Goal: Browse casually

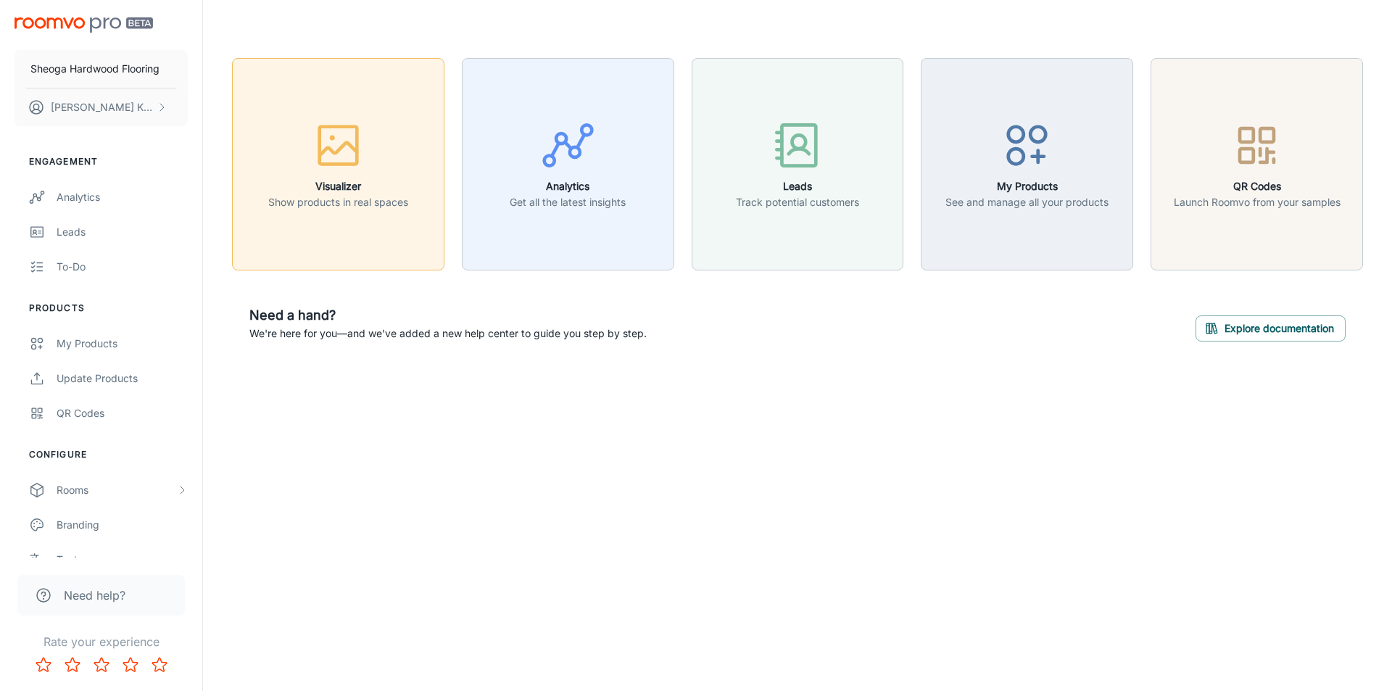
click at [350, 143] on icon "button" at bounding box center [339, 148] width 38 height 13
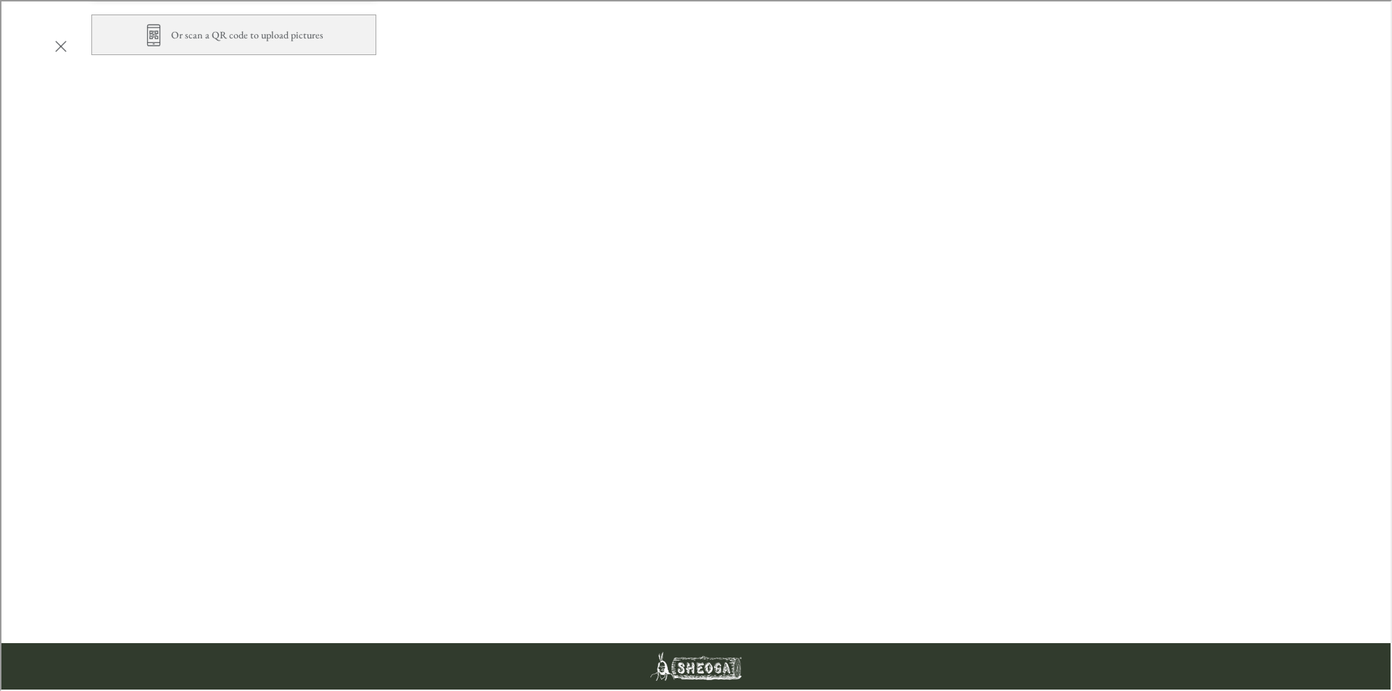
scroll to position [290, 0]
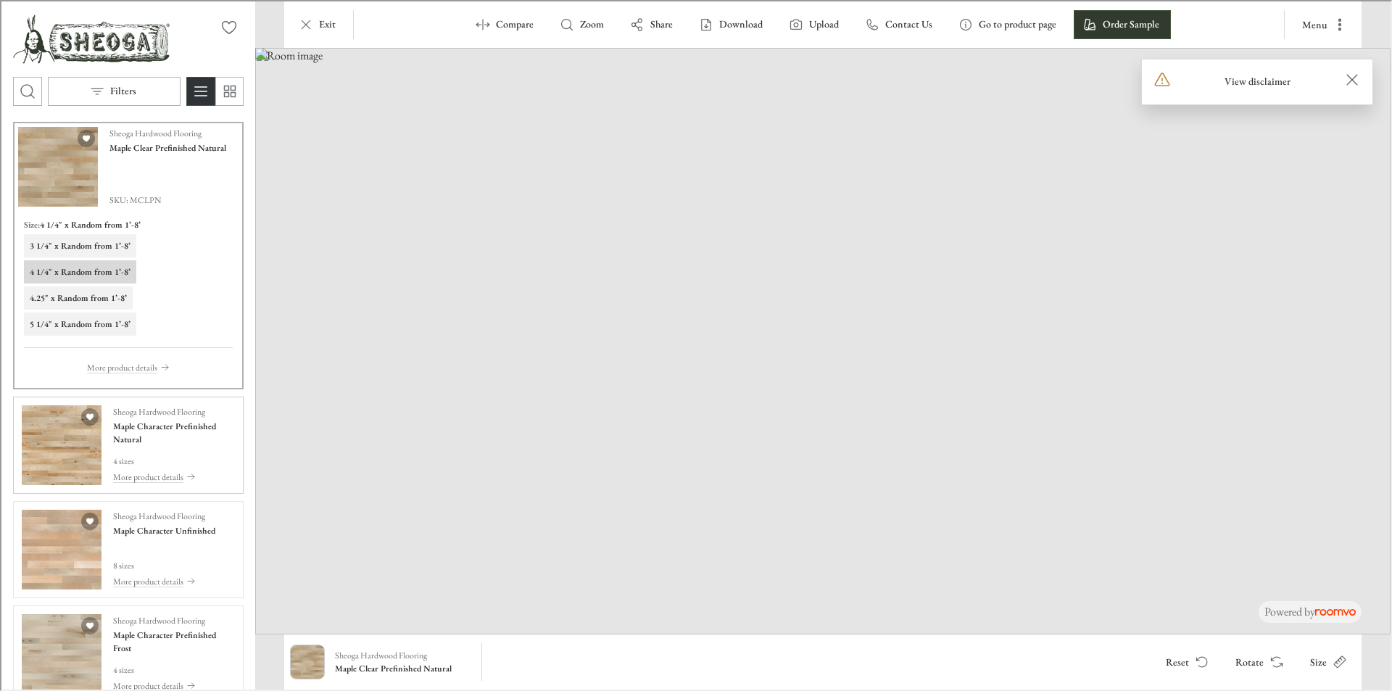
click at [62, 451] on img "See Maple Character Prefinished Natural in the room" at bounding box center [60, 444] width 80 height 80
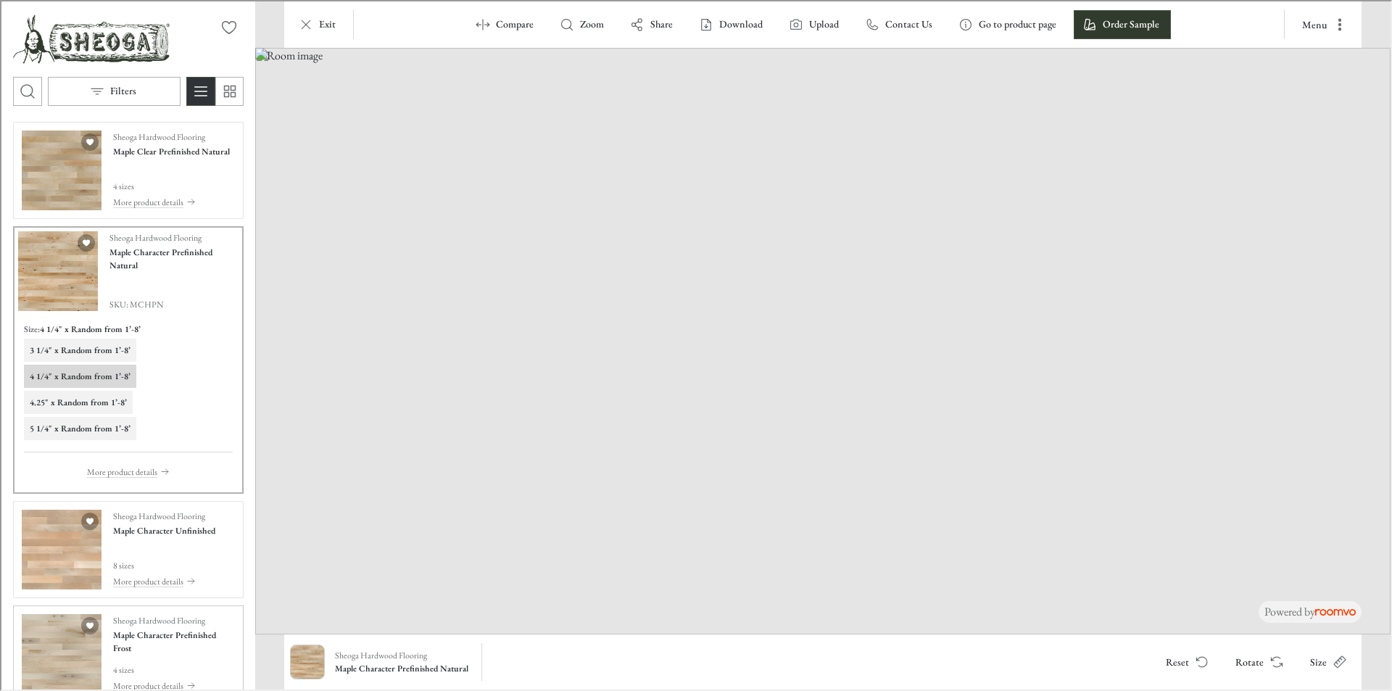
click at [43, 644] on img "See Maple Character Prefinished Frost in the room" at bounding box center [60, 653] width 80 height 80
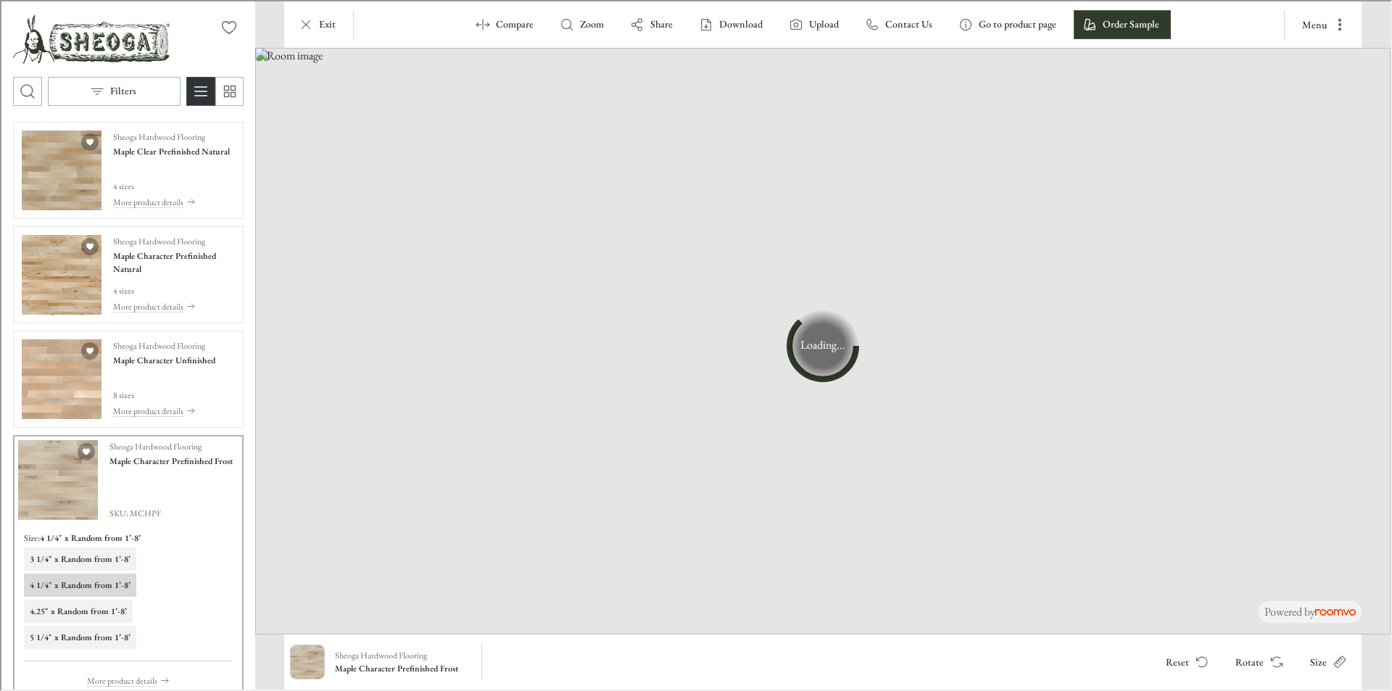
click at [49, 487] on img "Product catalog" at bounding box center [57, 479] width 80 height 80
click at [46, 382] on img "See Maple Character Unfinished in the room" at bounding box center [60, 378] width 80 height 80
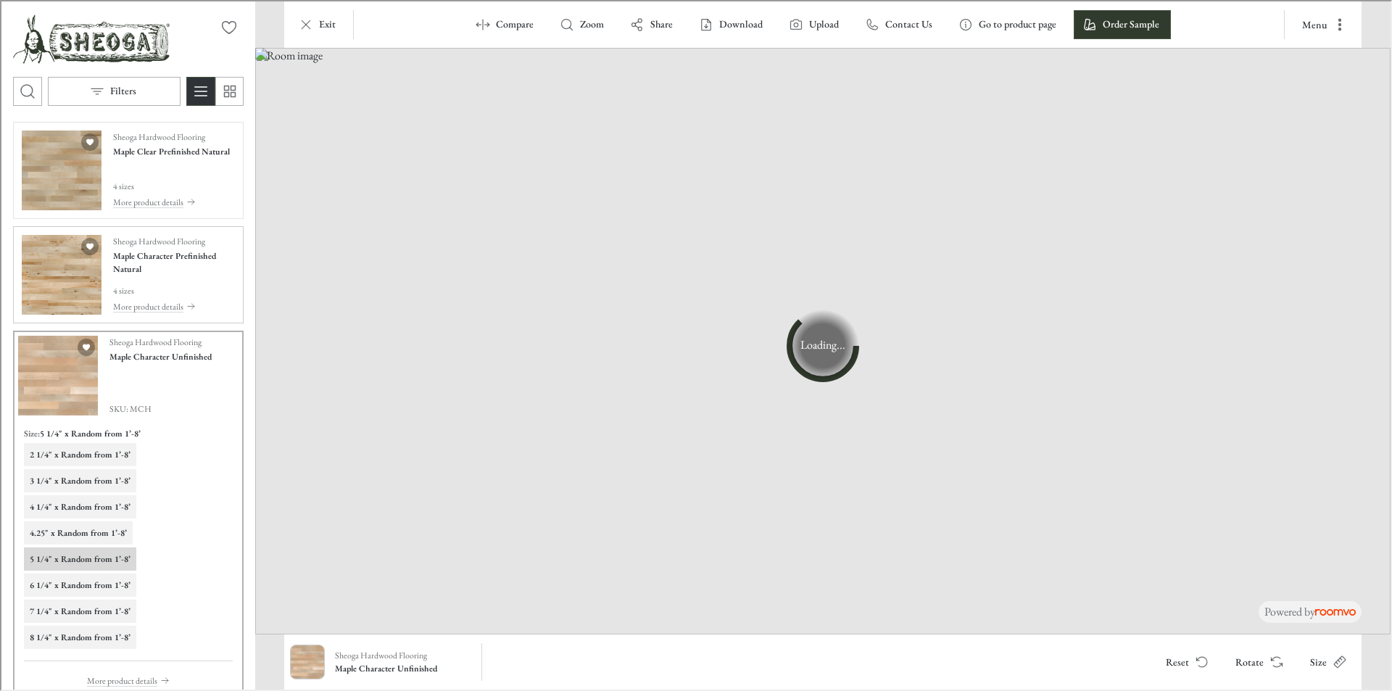
click at [42, 264] on img "See Maple Character Prefinished Natural in the room" at bounding box center [60, 274] width 80 height 80
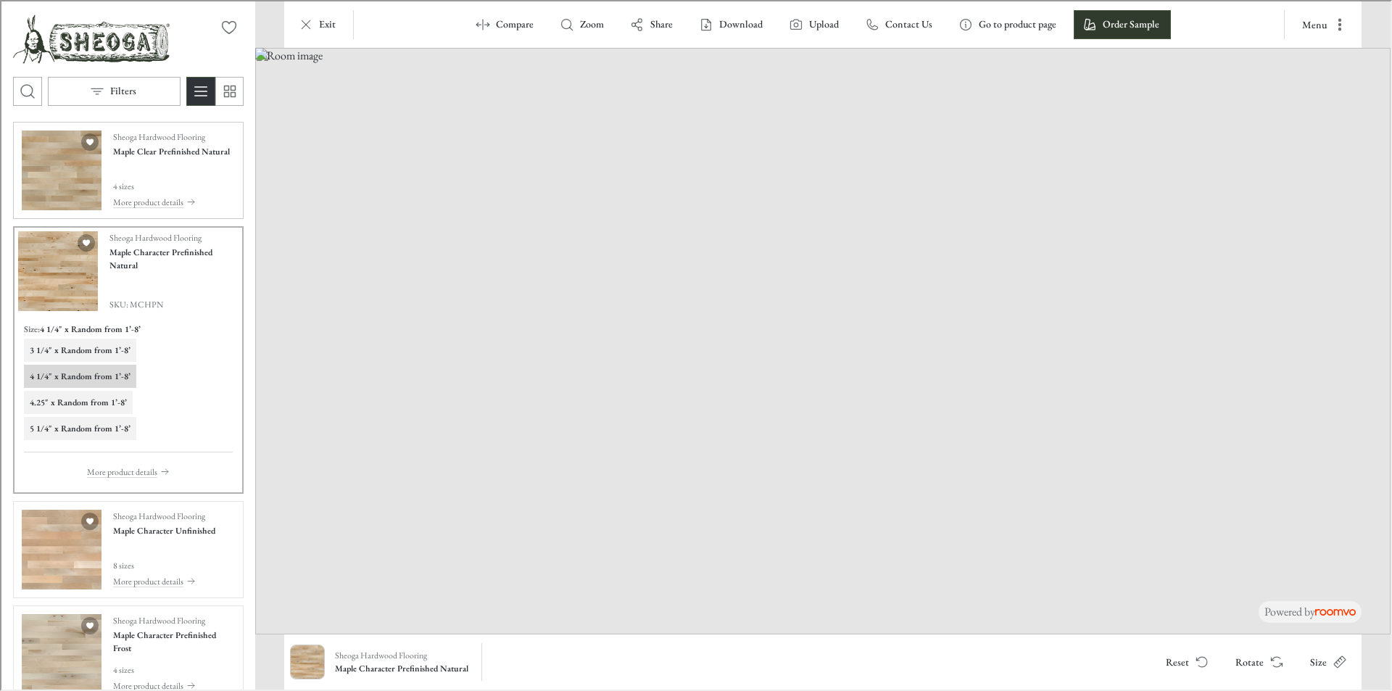
click at [55, 190] on img "See Maple Clear Prefinished Natural in the room" at bounding box center [60, 169] width 80 height 80
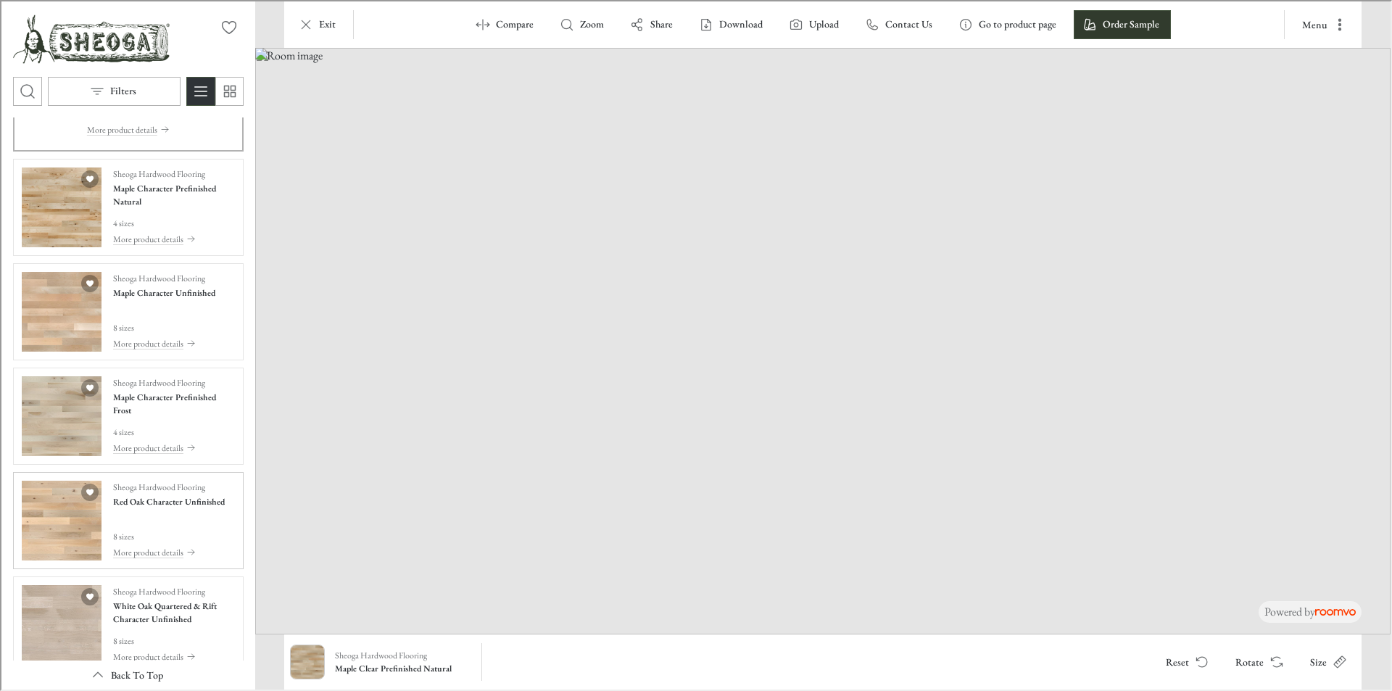
scroll to position [435, 0]
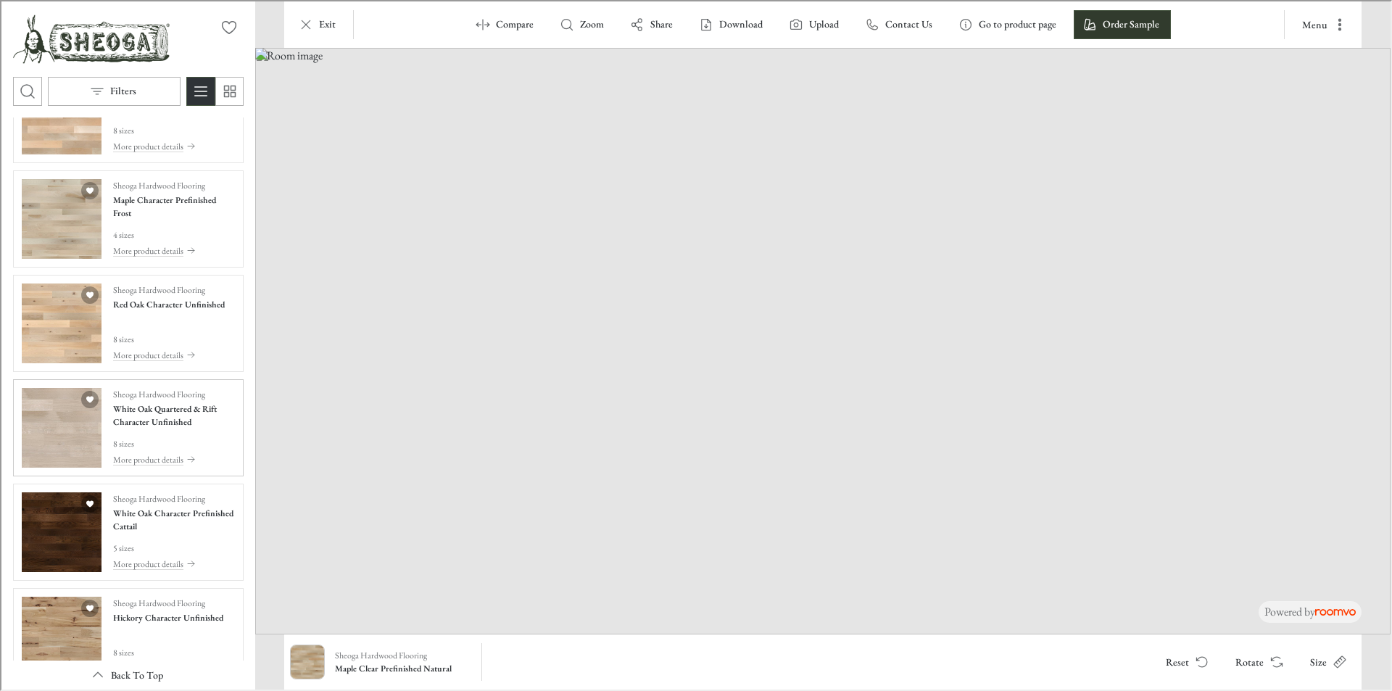
click at [74, 432] on img "See White Oak Quartered & Rift Character Unfinished in the room" at bounding box center [60, 427] width 80 height 80
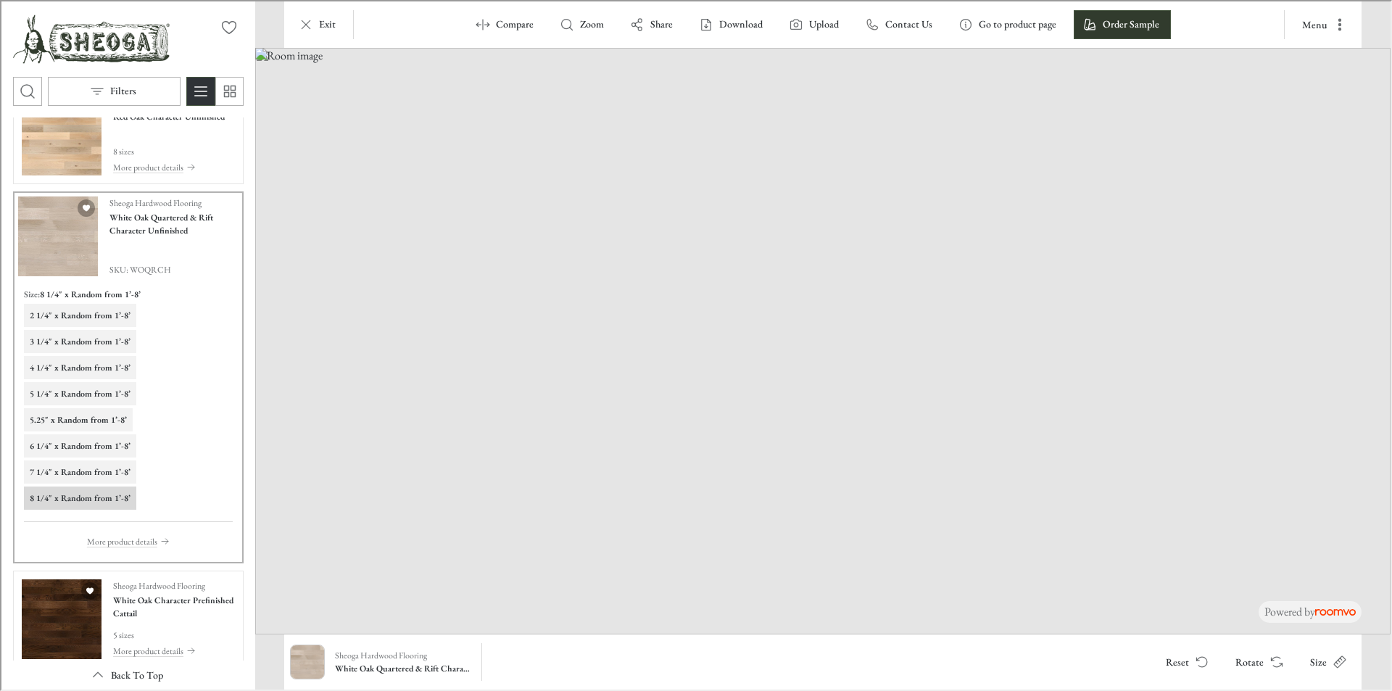
scroll to position [627, 0]
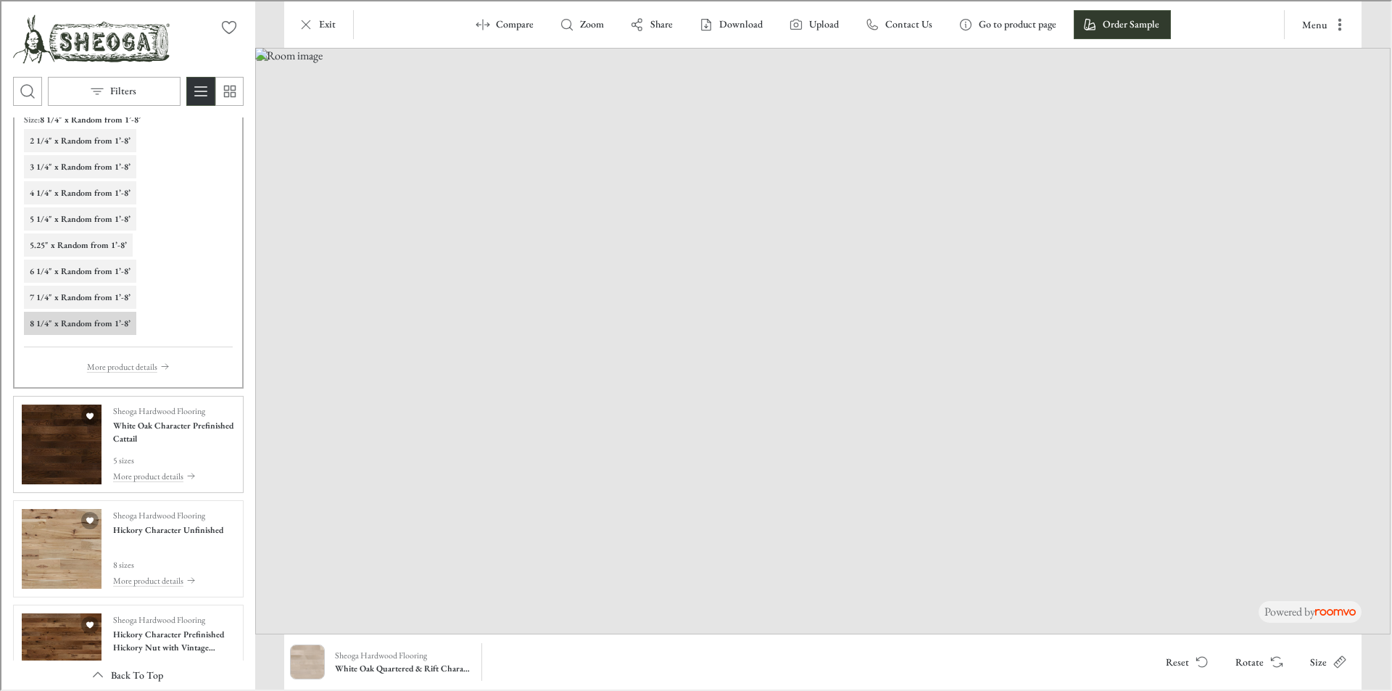
click at [62, 448] on img "See White Oak Character Prefinished Cattail in the room" at bounding box center [60, 443] width 80 height 80
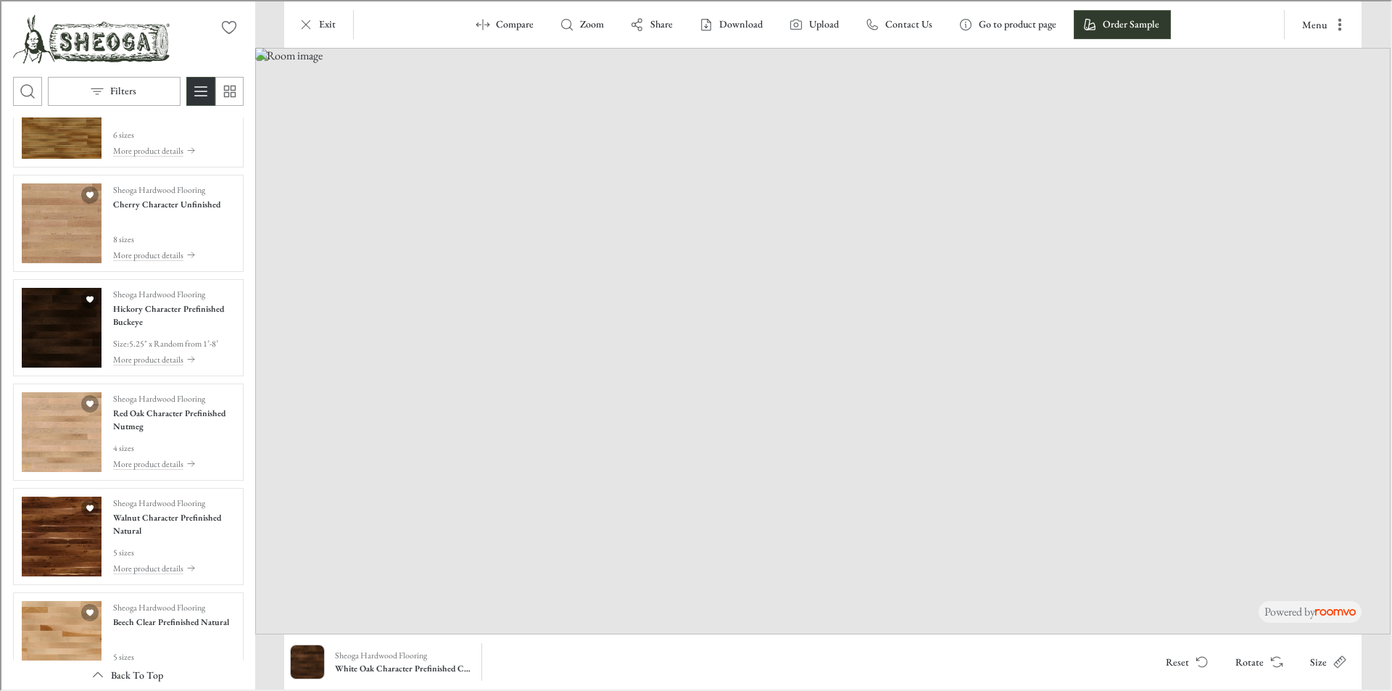
scroll to position [1715, 0]
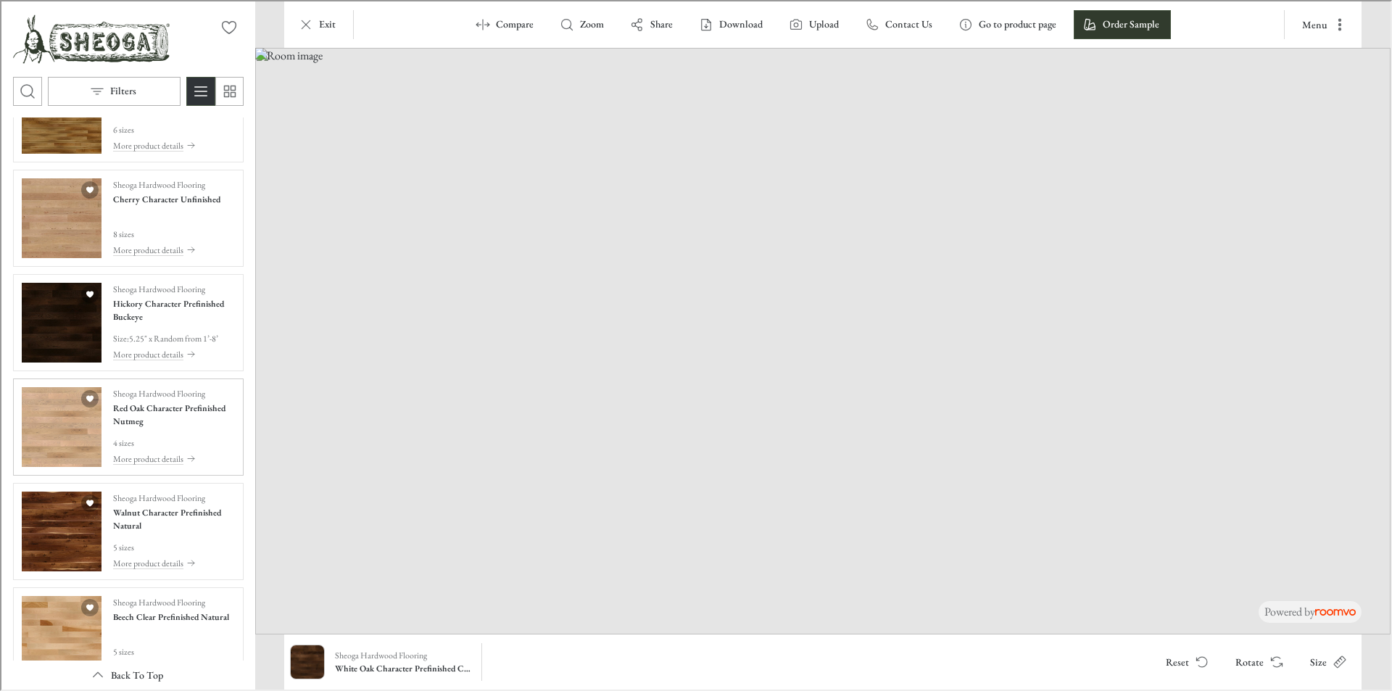
click at [23, 408] on img "See Red Oak Character Prefinished Nutmeg in the room" at bounding box center [60, 426] width 80 height 80
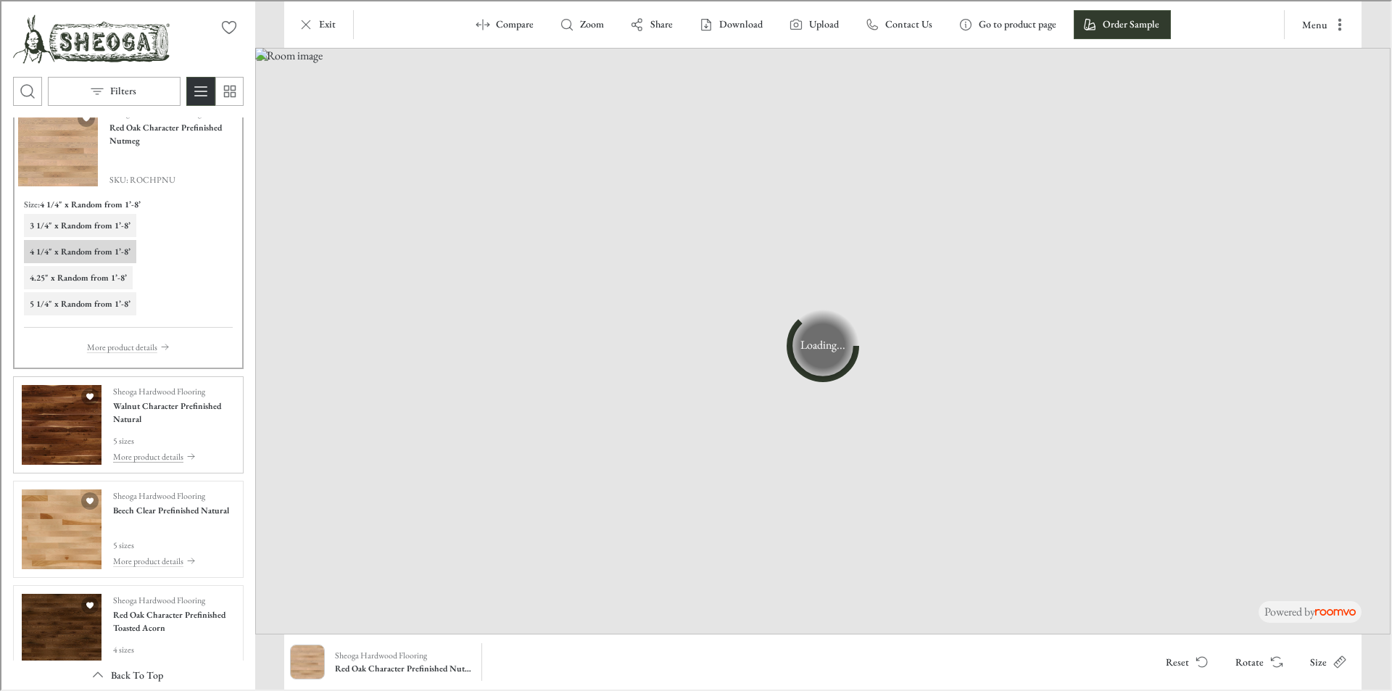
scroll to position [1809, 0]
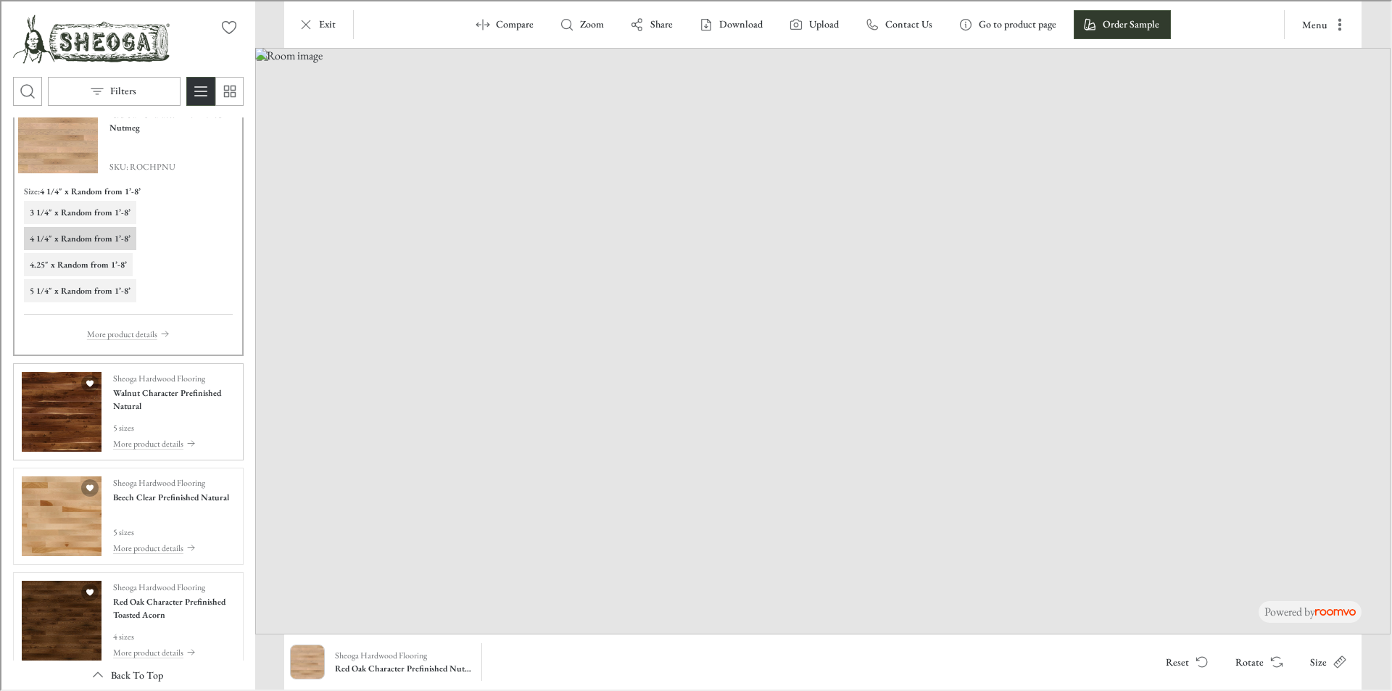
click at [62, 427] on img "See Walnut Character Prefinished Natural in the room" at bounding box center [60, 411] width 80 height 80
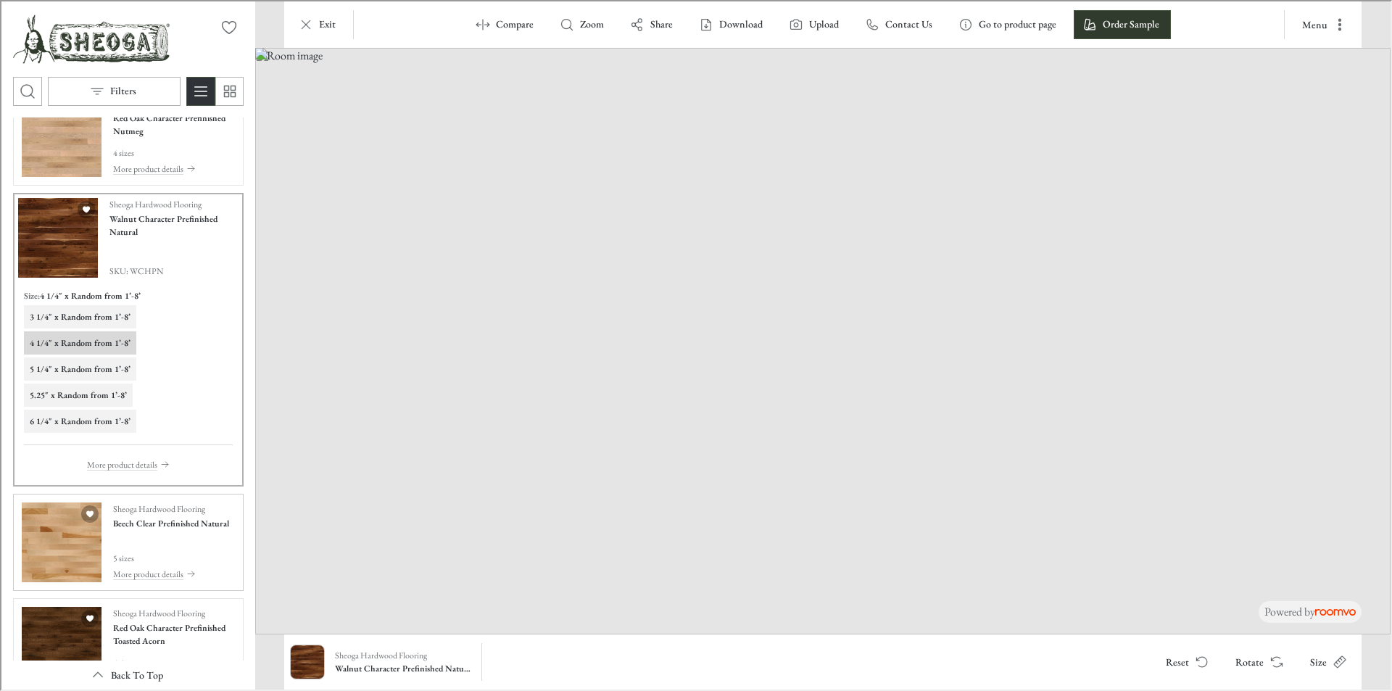
click at [48, 537] on img "See Beech Clear Prefinished Natural in the room" at bounding box center [60, 541] width 80 height 80
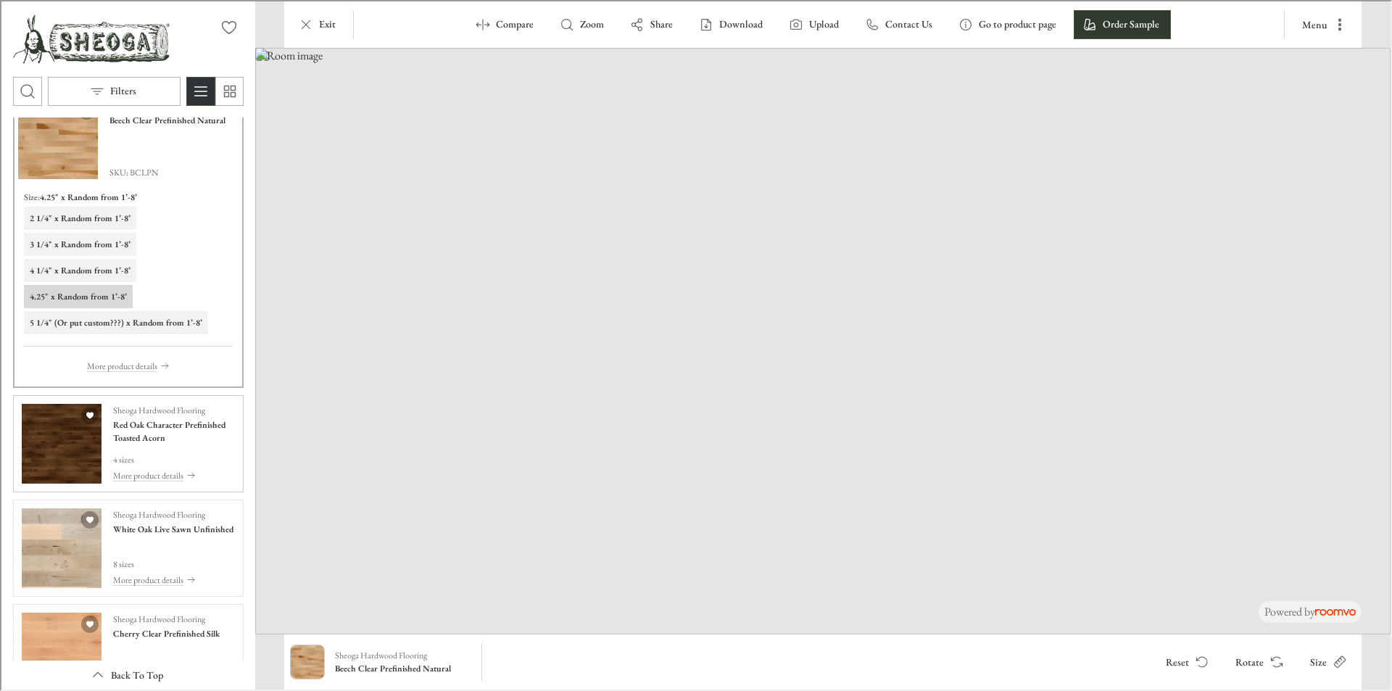
scroll to position [2026, 0]
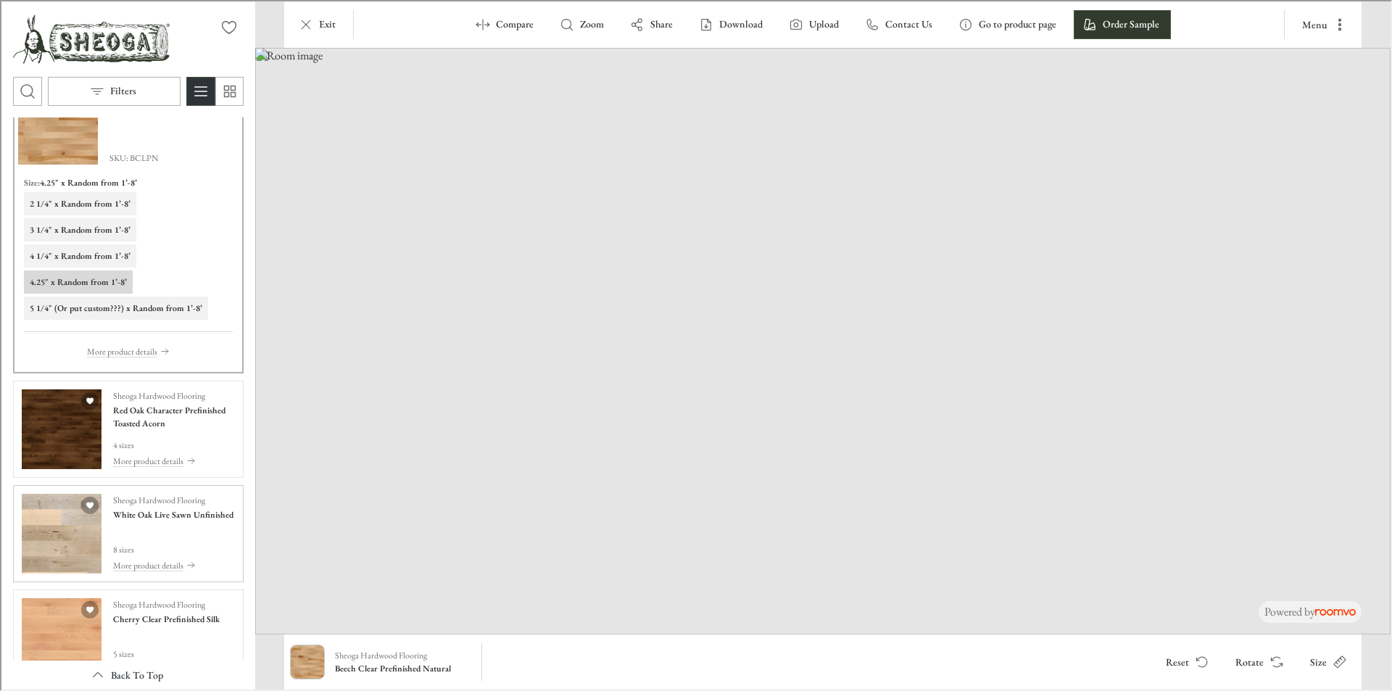
click at [70, 539] on img "See White Oak Live Sawn Unfinished in the room" at bounding box center [60, 532] width 80 height 80
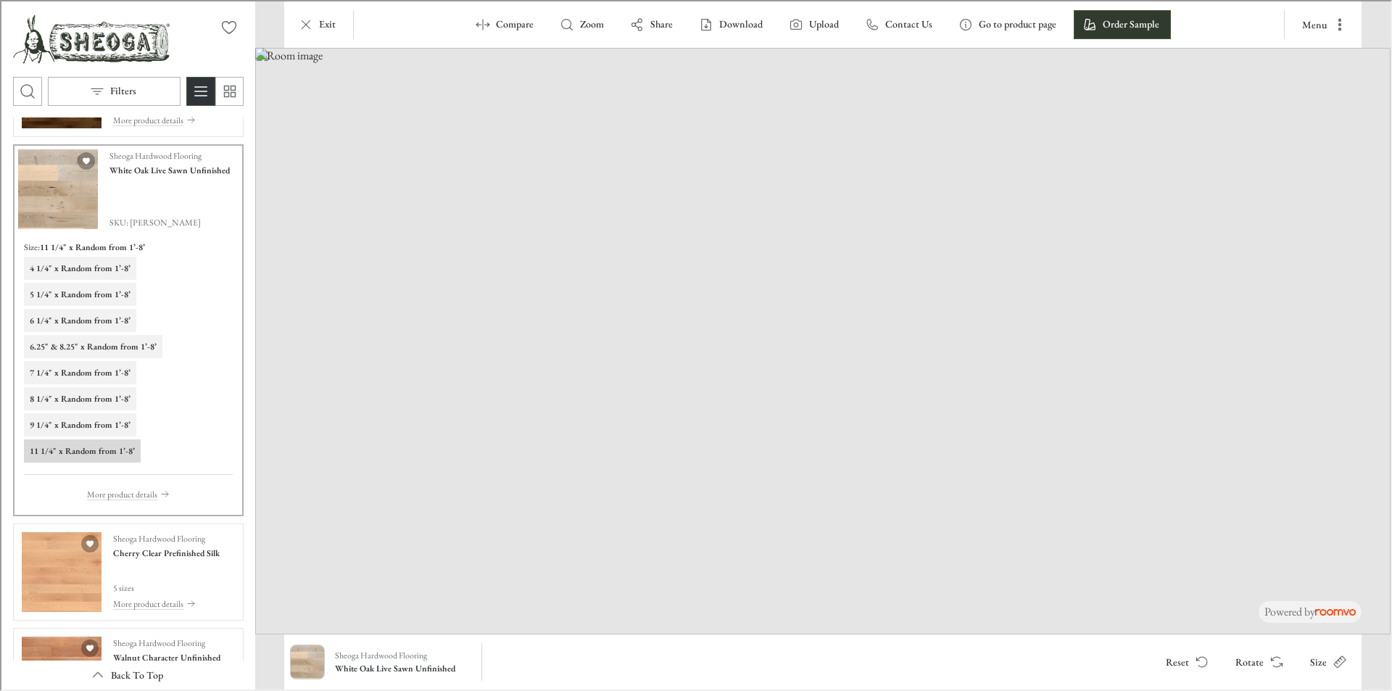
scroll to position [2171, 0]
click at [67, 555] on img "See Cherry Clear Prefinished Silk in the room" at bounding box center [60, 570] width 80 height 80
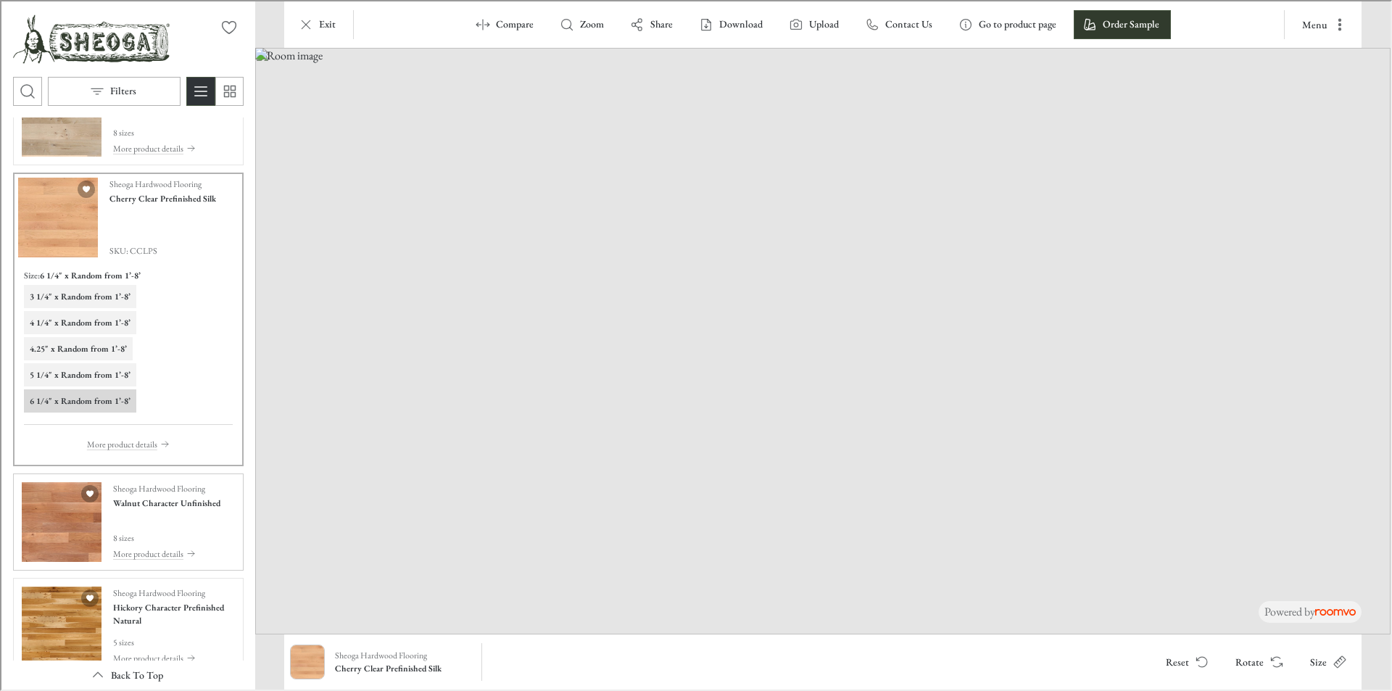
scroll to position [2316, 0]
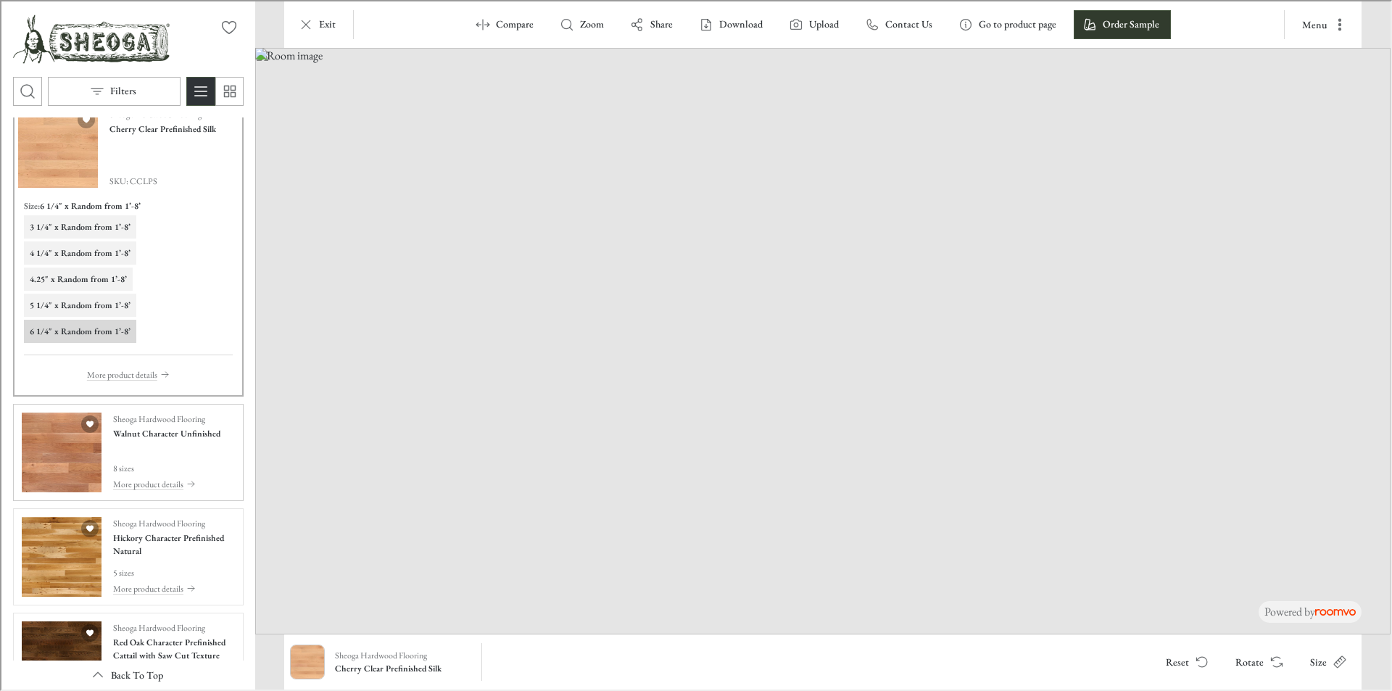
click at [67, 555] on img "See Hickory Character Prefinished Natural in the room" at bounding box center [60, 556] width 80 height 80
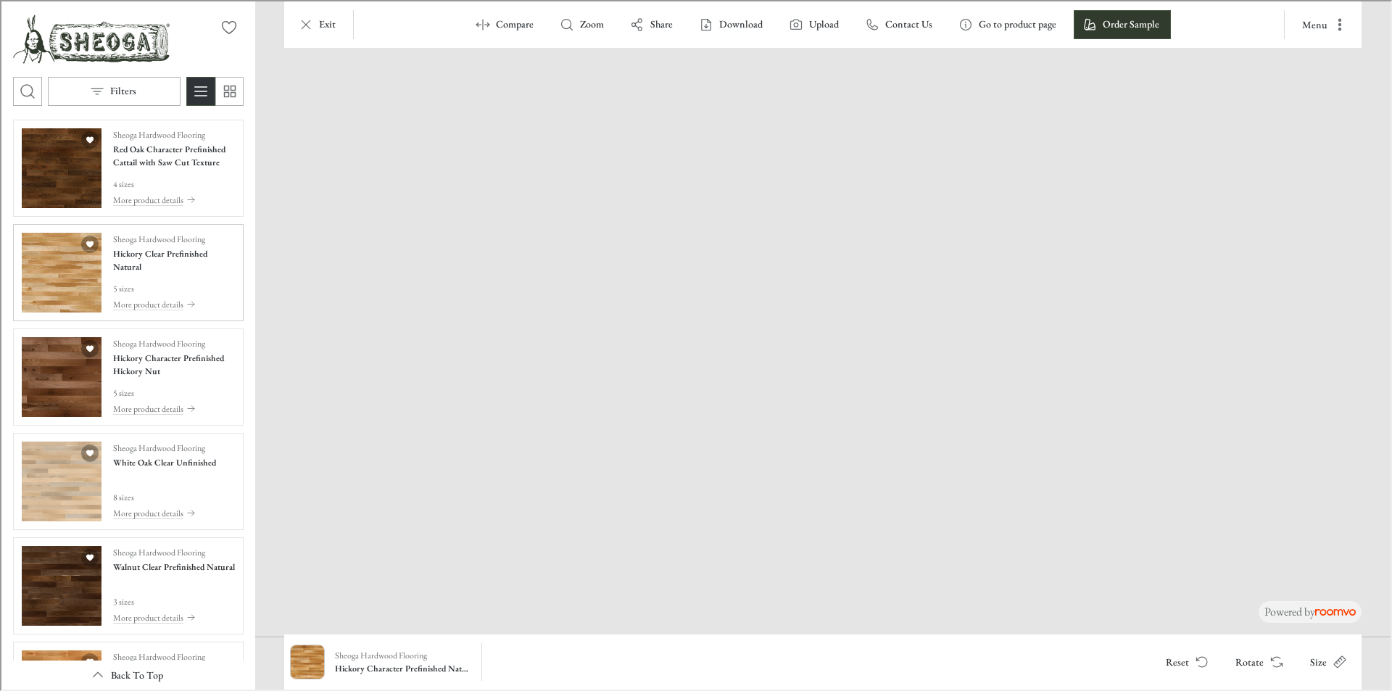
scroll to position [2824, 0]
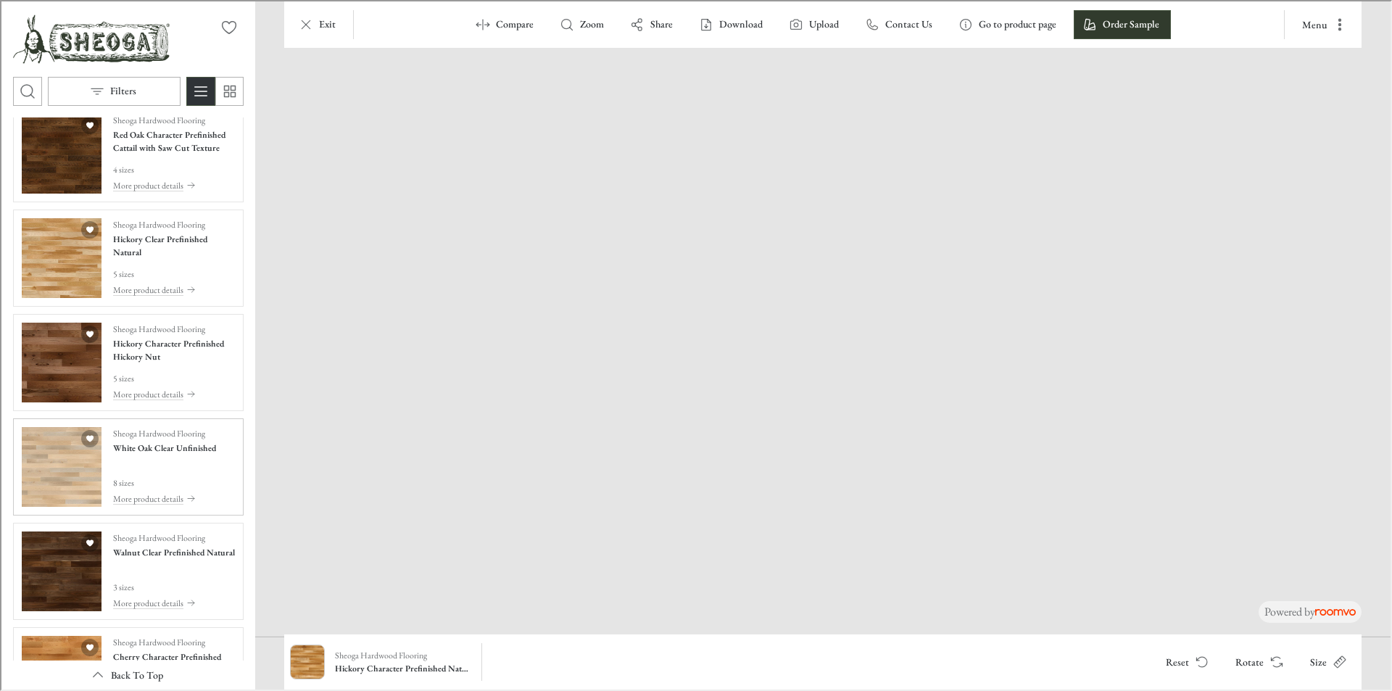
click at [52, 471] on img "See White Oak Clear Unfinished in the room" at bounding box center [60, 466] width 80 height 80
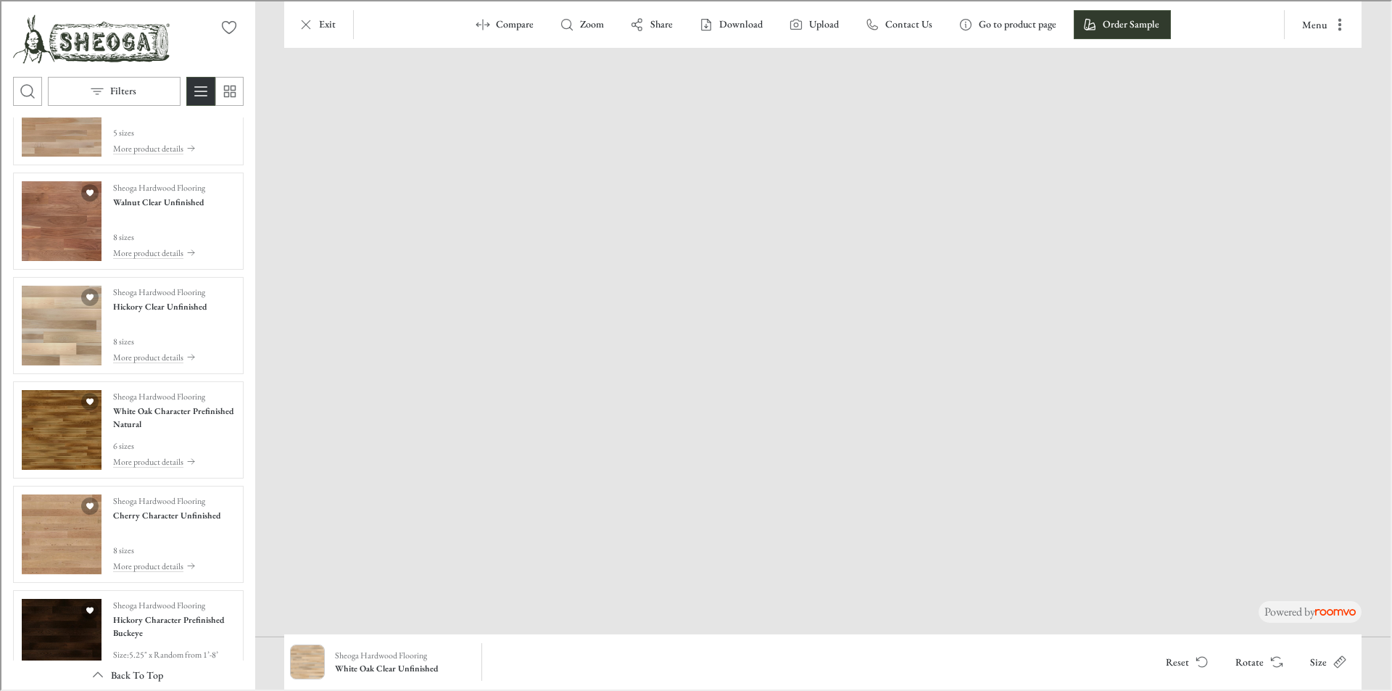
scroll to position [1177, 0]
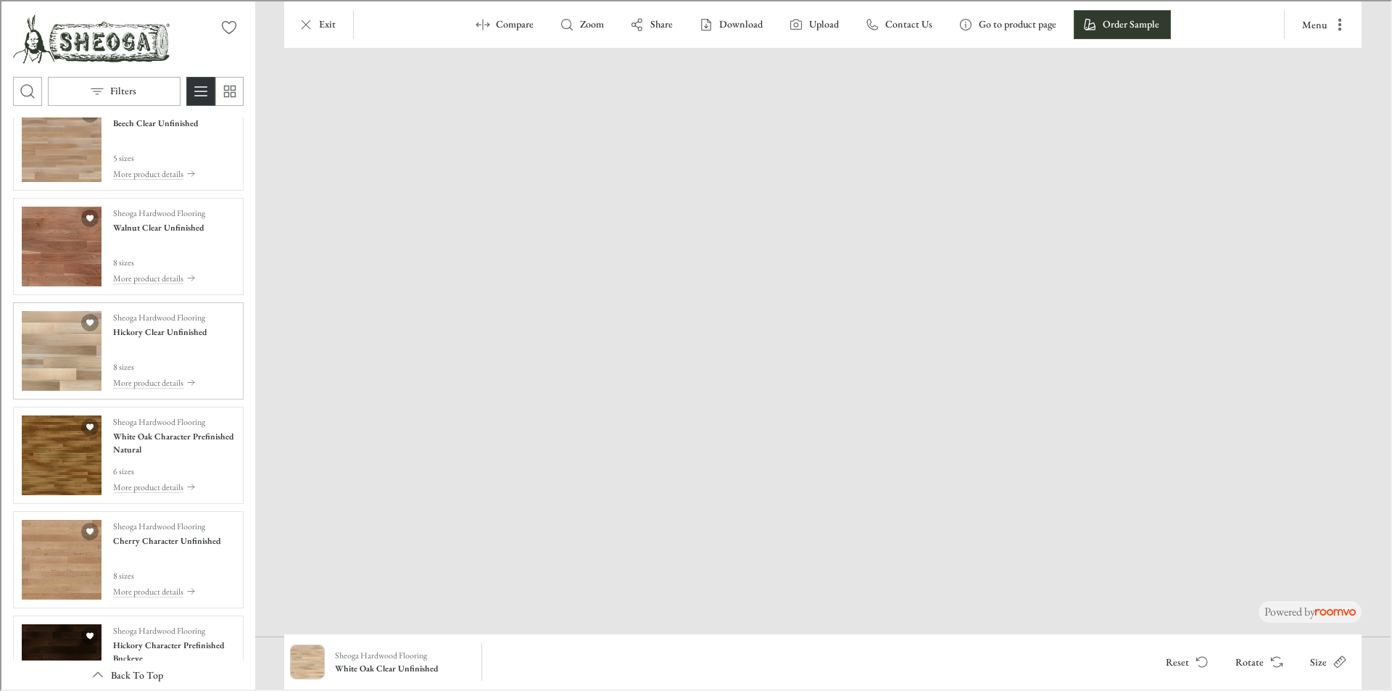
click at [53, 347] on img "See Hickory Clear Unfinished in the room" at bounding box center [60, 350] width 80 height 80
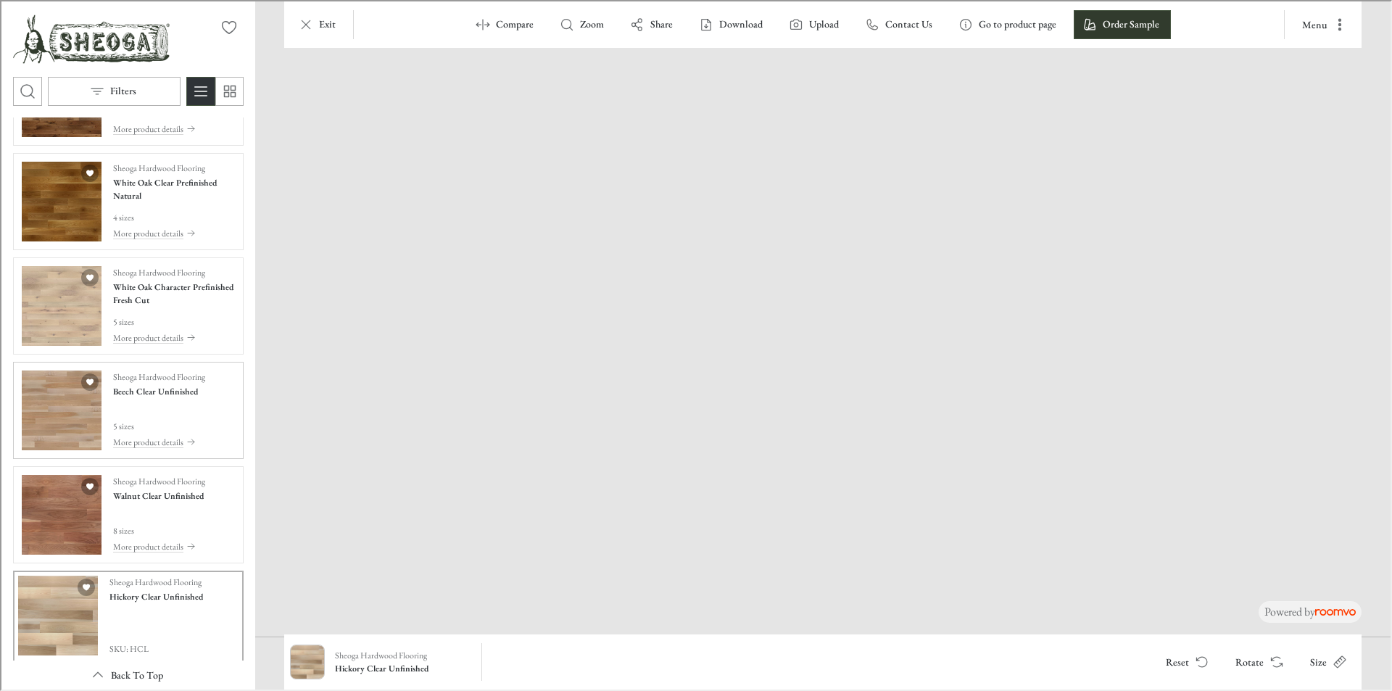
scroll to position [887, 0]
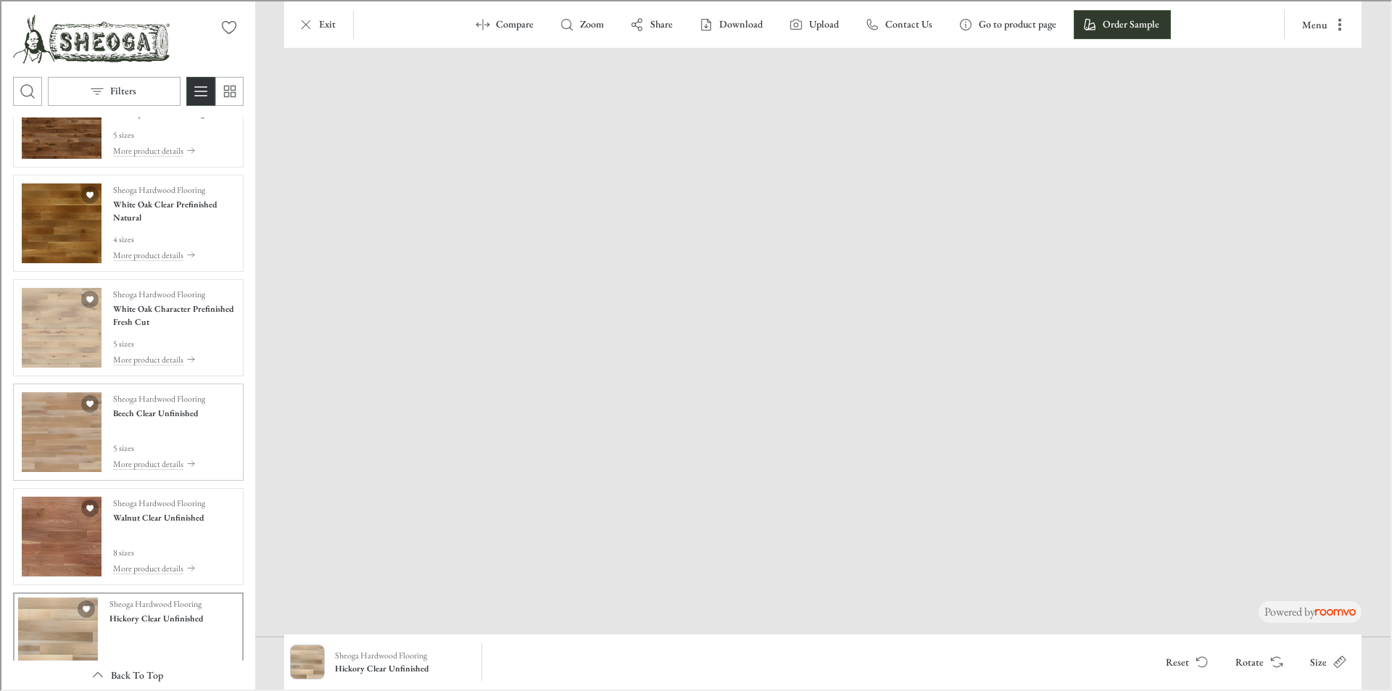
click at [71, 417] on img "See Beech Clear Unfinished in the room" at bounding box center [60, 431] width 80 height 80
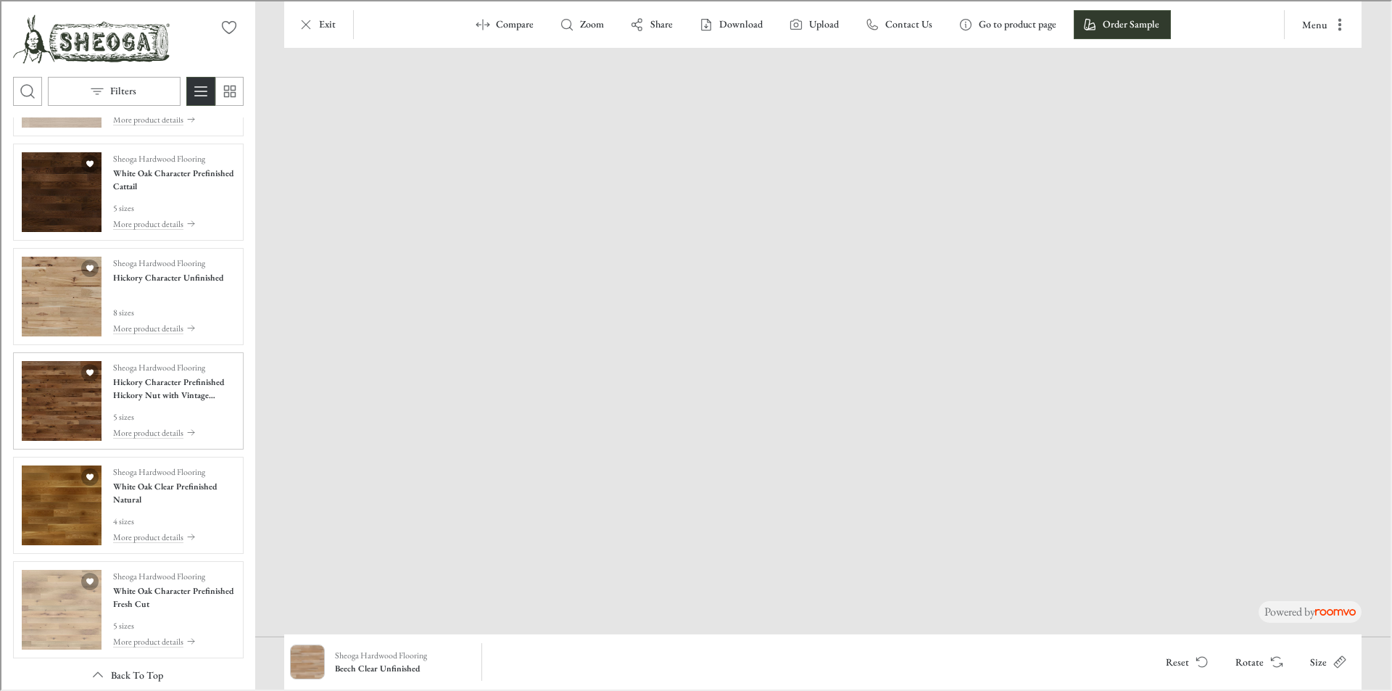
scroll to position [597, 0]
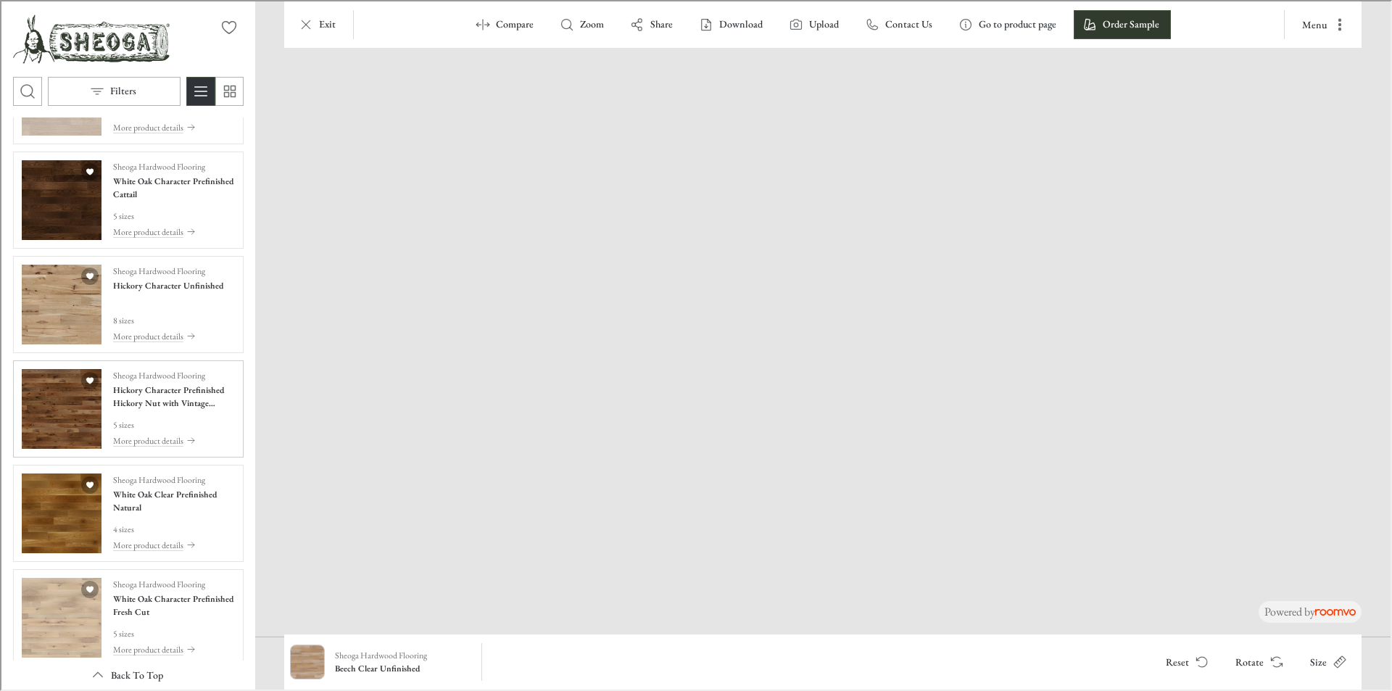
click at [70, 417] on img "See Hickory Character Prefinished Hickory Nut with Vintage Charm Texture in the…" at bounding box center [60, 408] width 80 height 80
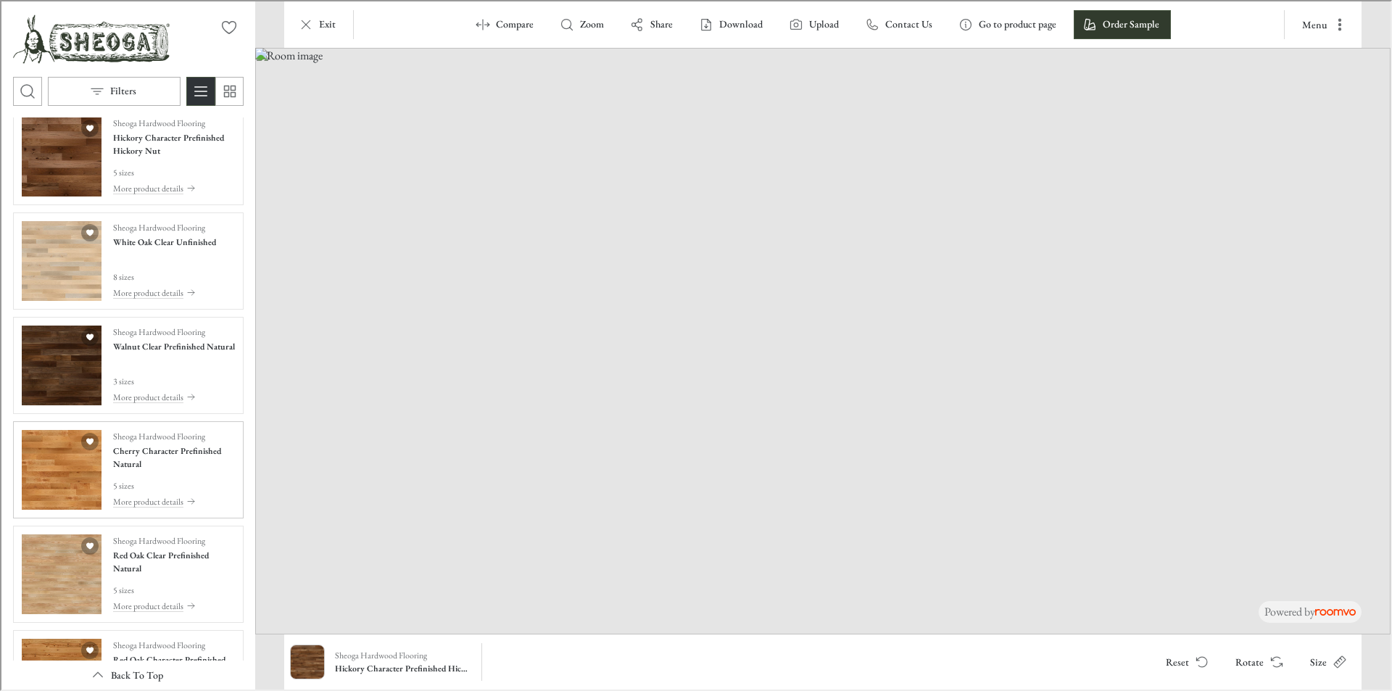
scroll to position [3208, 0]
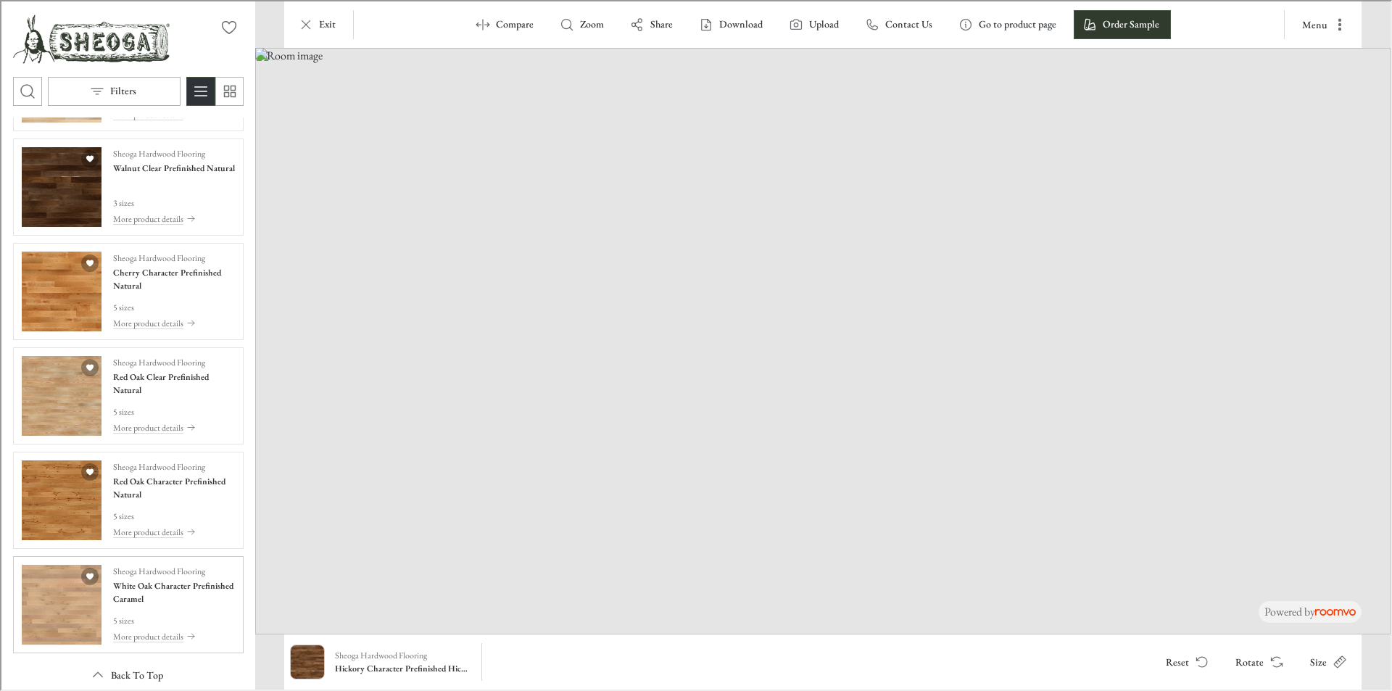
click at [70, 606] on img "See White Oak Character Prefinished Caramel in the room" at bounding box center [60, 603] width 80 height 80
click at [44, 513] on img "See Red Oak Character Prefinished Natural in the room" at bounding box center [60, 499] width 80 height 80
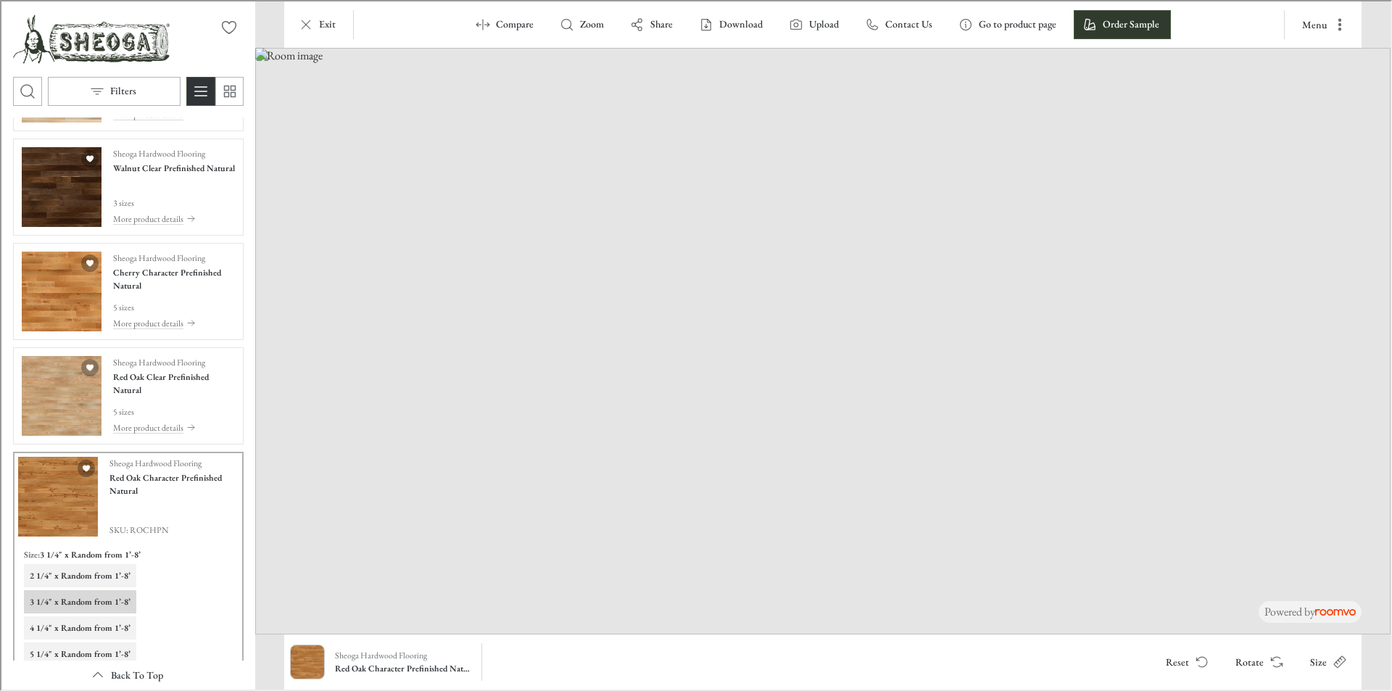
click at [716, 564] on img at bounding box center [822, 339] width 1136 height 587
click at [743, 529] on img at bounding box center [822, 339] width 1136 height 587
click at [744, 529] on img at bounding box center [822, 339] width 1136 height 587
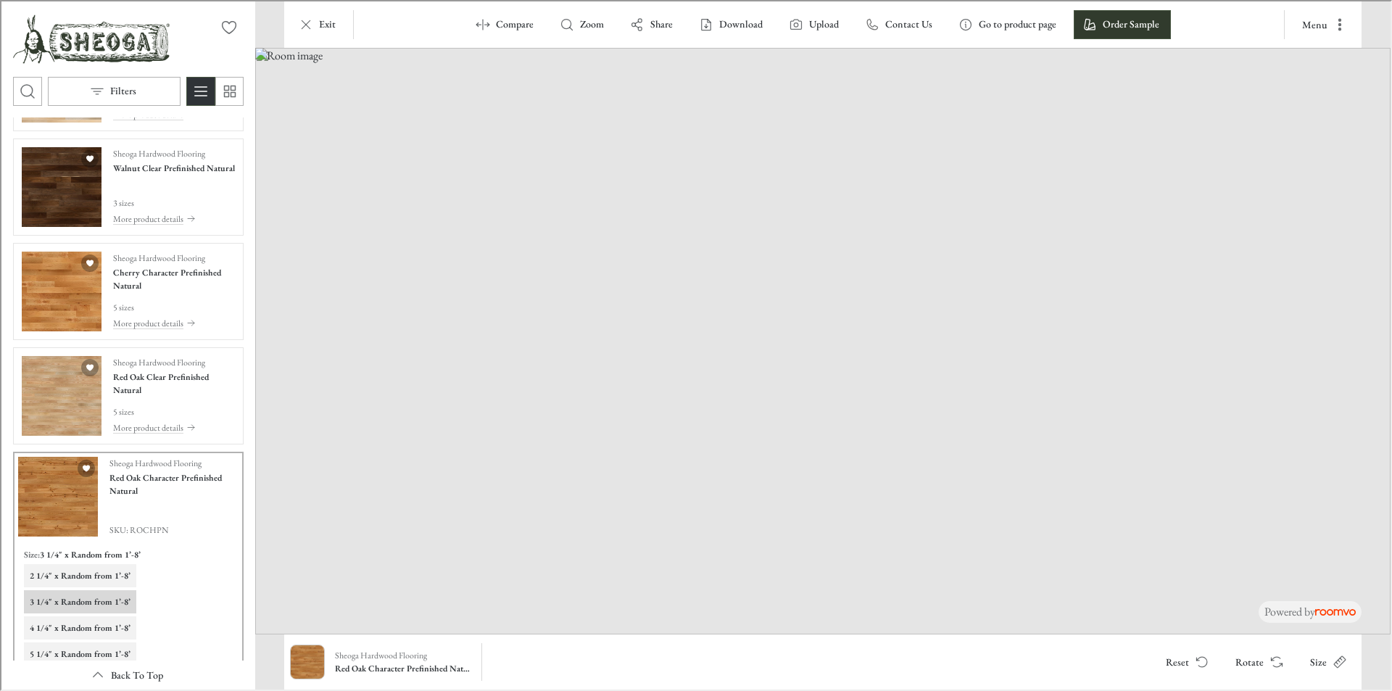
click at [790, 542] on img at bounding box center [822, 339] width 1136 height 587
click at [791, 541] on img at bounding box center [822, 339] width 1136 height 587
click at [45, 394] on img "See Red Oak Clear Prefinished Natural in the room" at bounding box center [60, 395] width 80 height 80
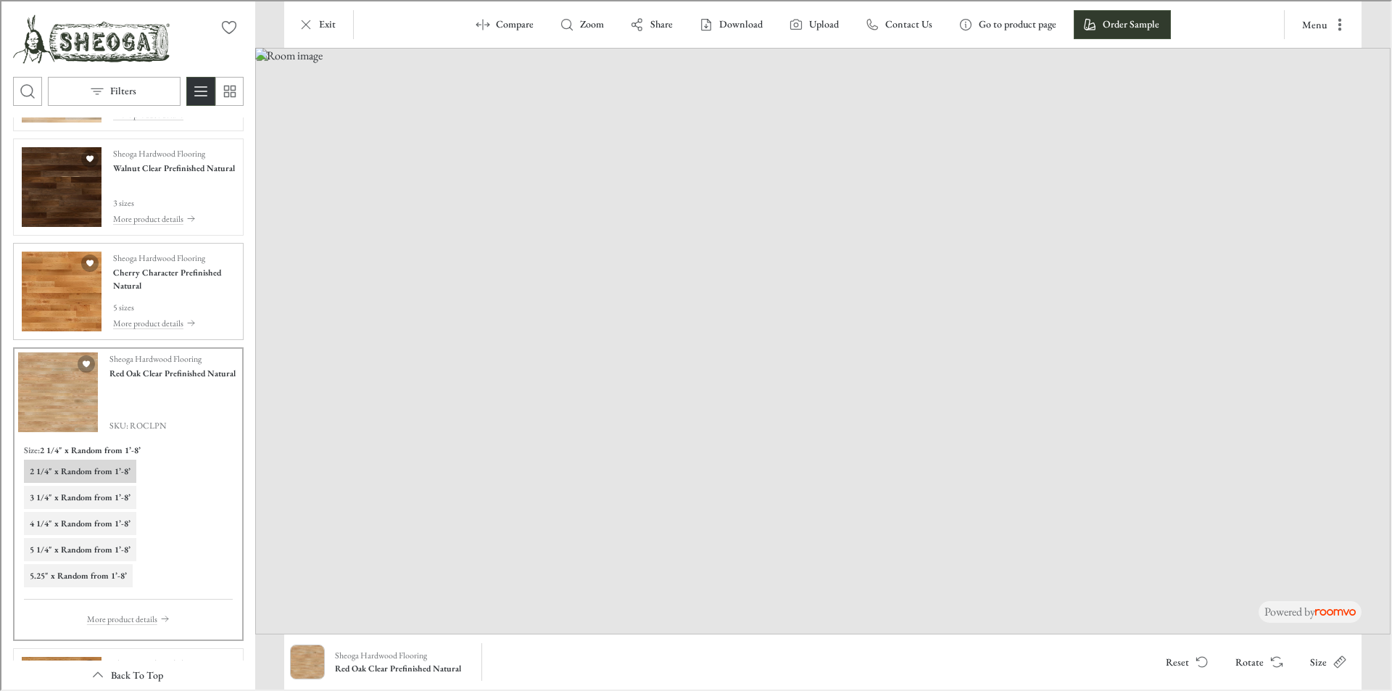
click at [56, 290] on img "See Cherry Character Prefinished Natural in the room" at bounding box center [60, 290] width 80 height 80
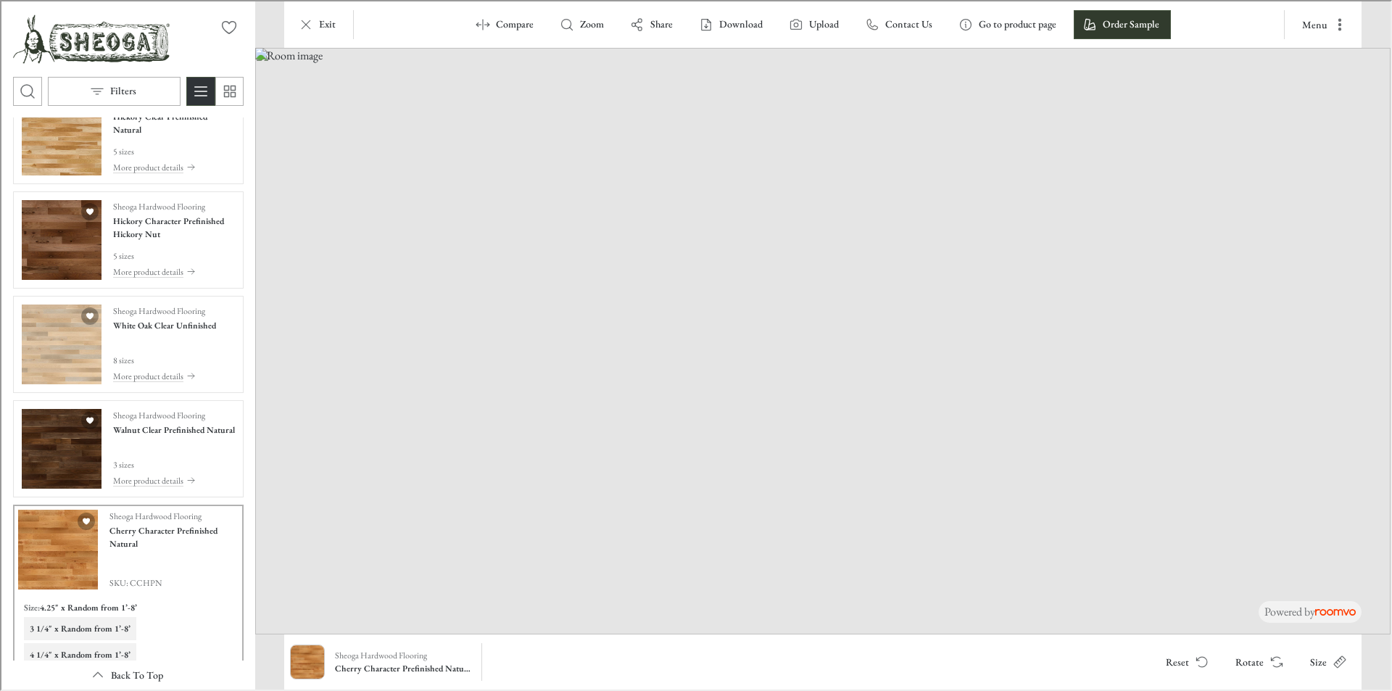
scroll to position [2649, 0]
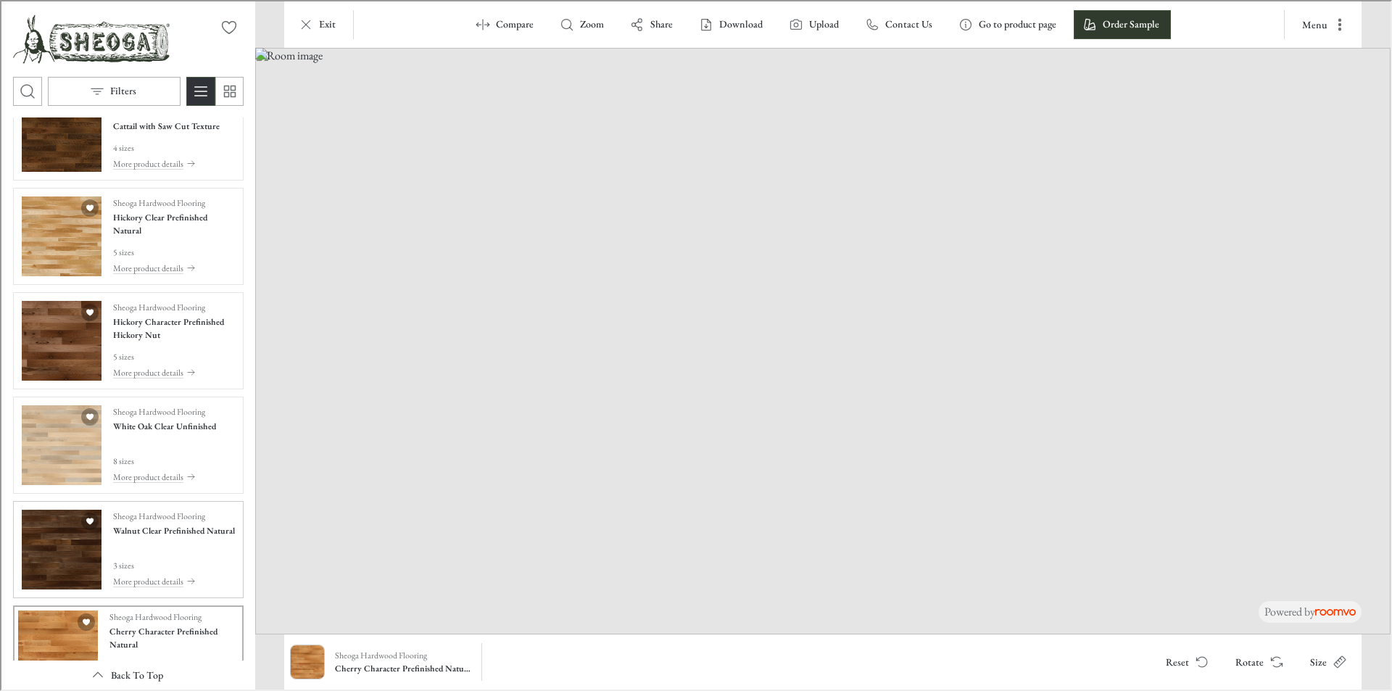
click at [64, 545] on img "See Walnut Clear Prefinished Natural in the room" at bounding box center [60, 548] width 80 height 80
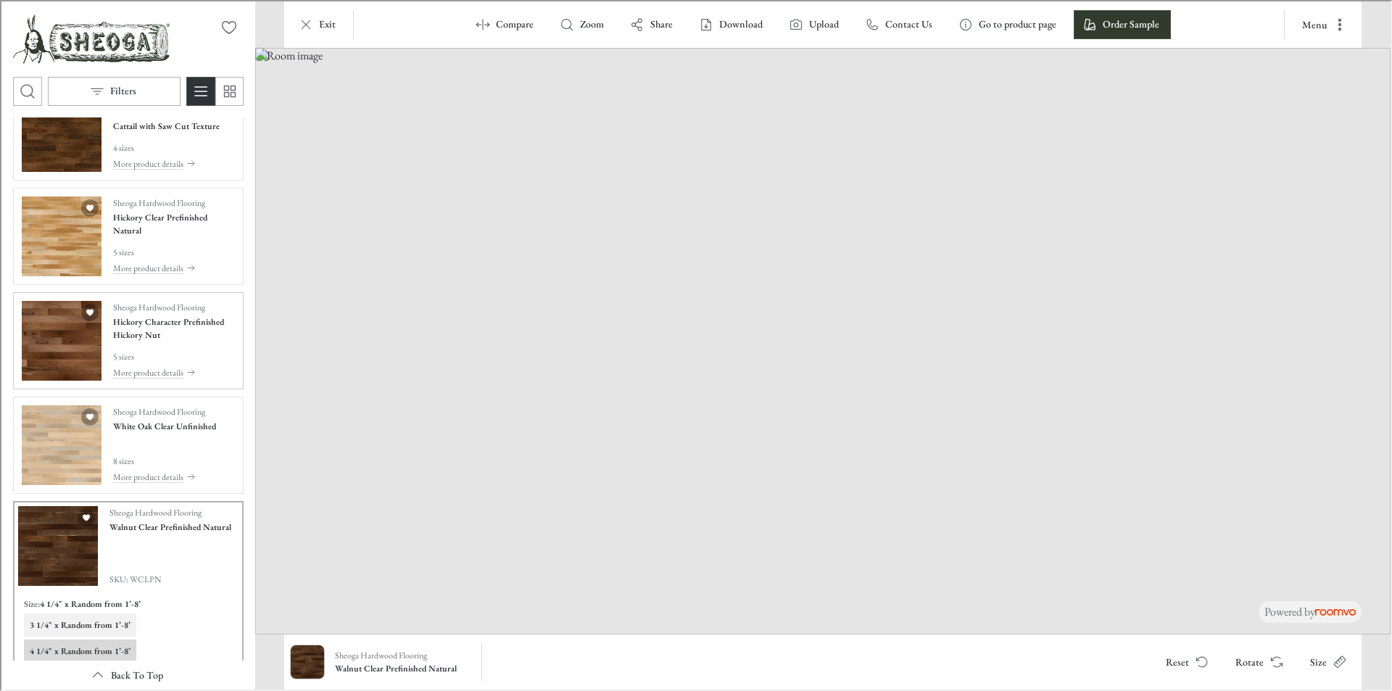
click at [53, 336] on img "See Hickory Character Prefinished Hickory Nut in the room" at bounding box center [60, 339] width 80 height 80
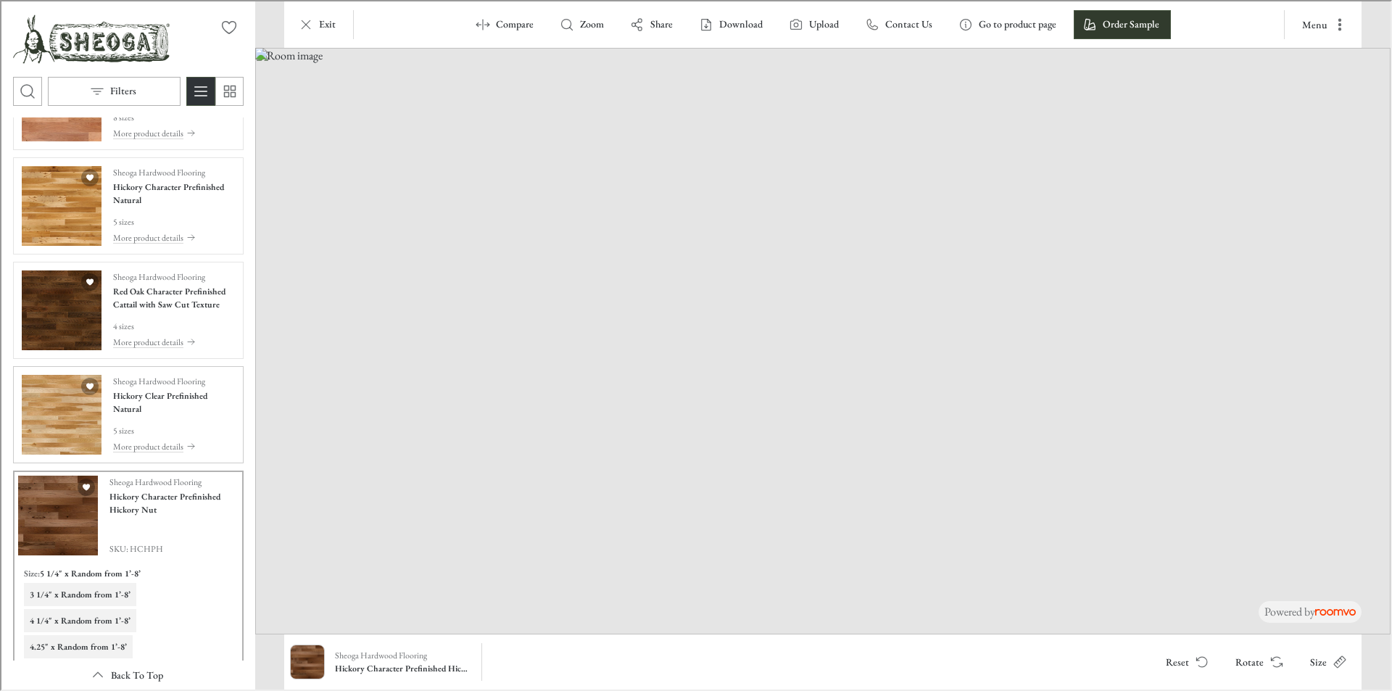
scroll to position [2431, 0]
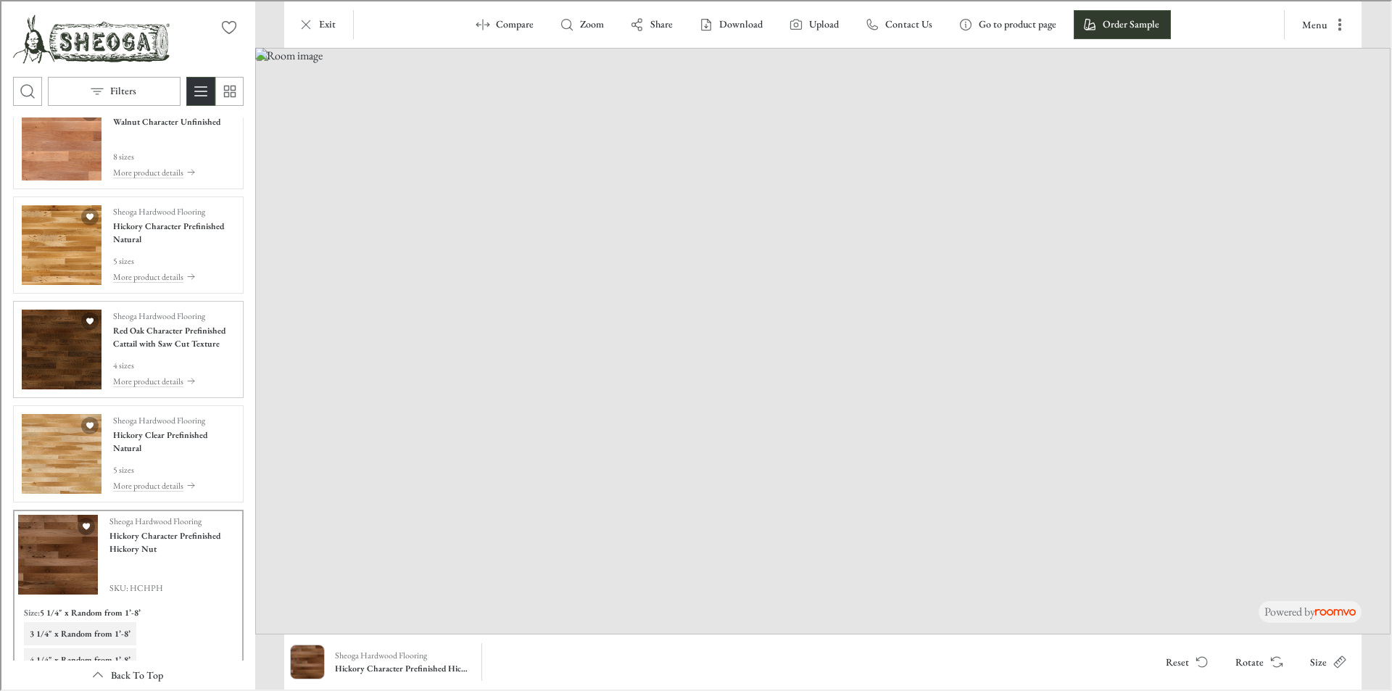
click at [56, 348] on img "See Red Oak Character Prefinished Cattail with Saw Cut Texture in the room" at bounding box center [60, 348] width 80 height 80
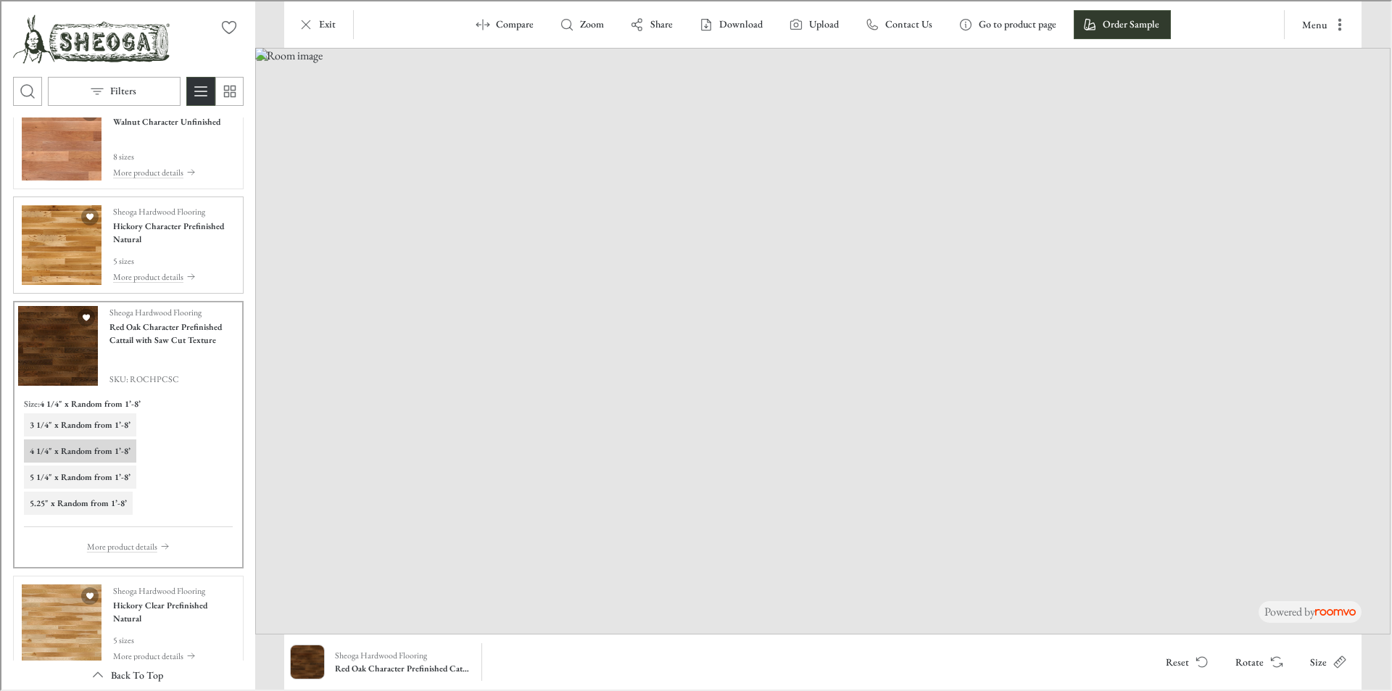
click at [57, 244] on img "See Hickory Character Prefinished Natural in the room" at bounding box center [60, 244] width 80 height 80
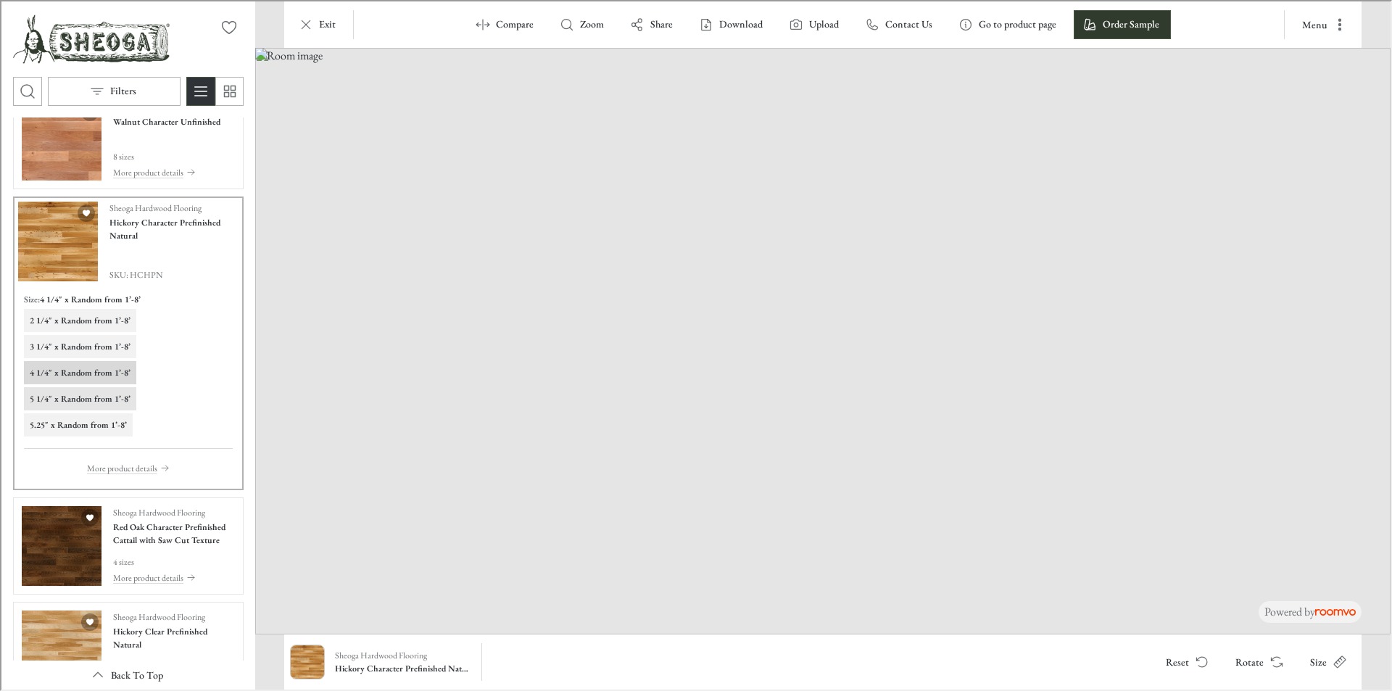
click at [96, 397] on h6 "5 1/4" x Random from 1’-8’" at bounding box center [78, 397] width 101 height 13
click at [75, 422] on h6 "5.25" x Random from 1’-8’" at bounding box center [76, 423] width 97 height 13
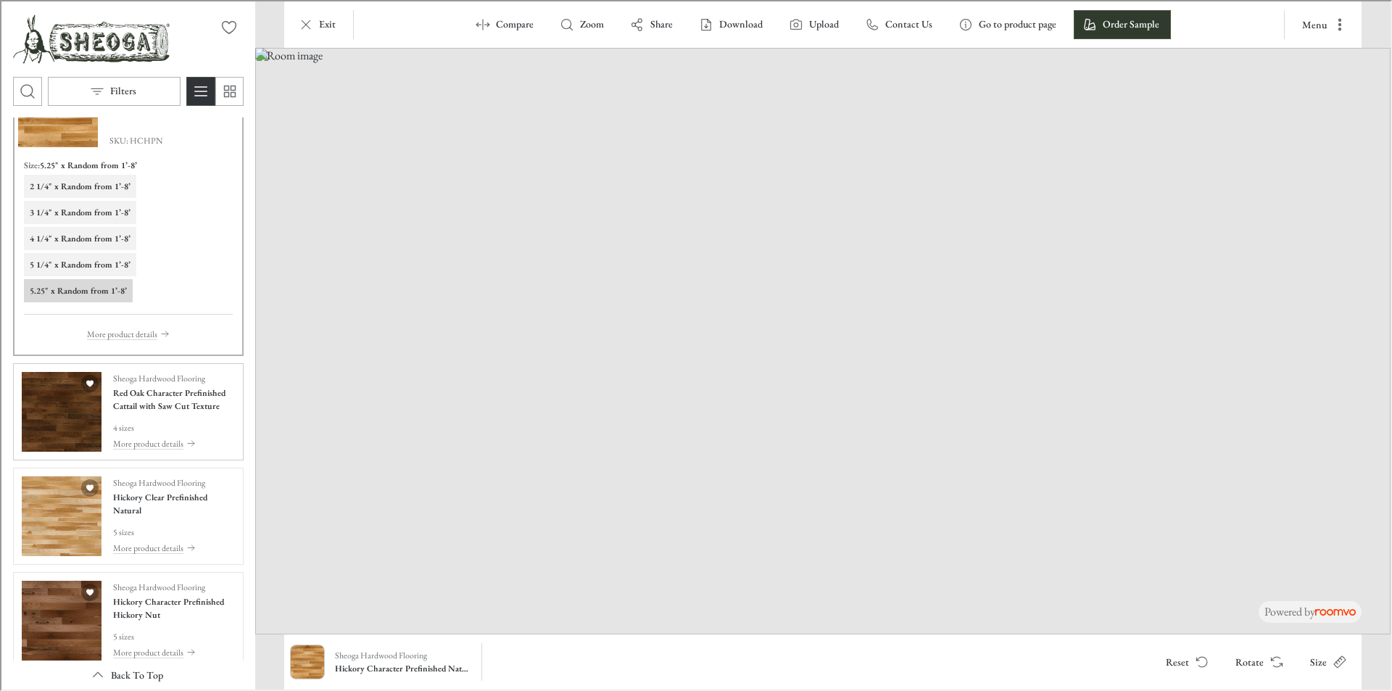
scroll to position [2576, 0]
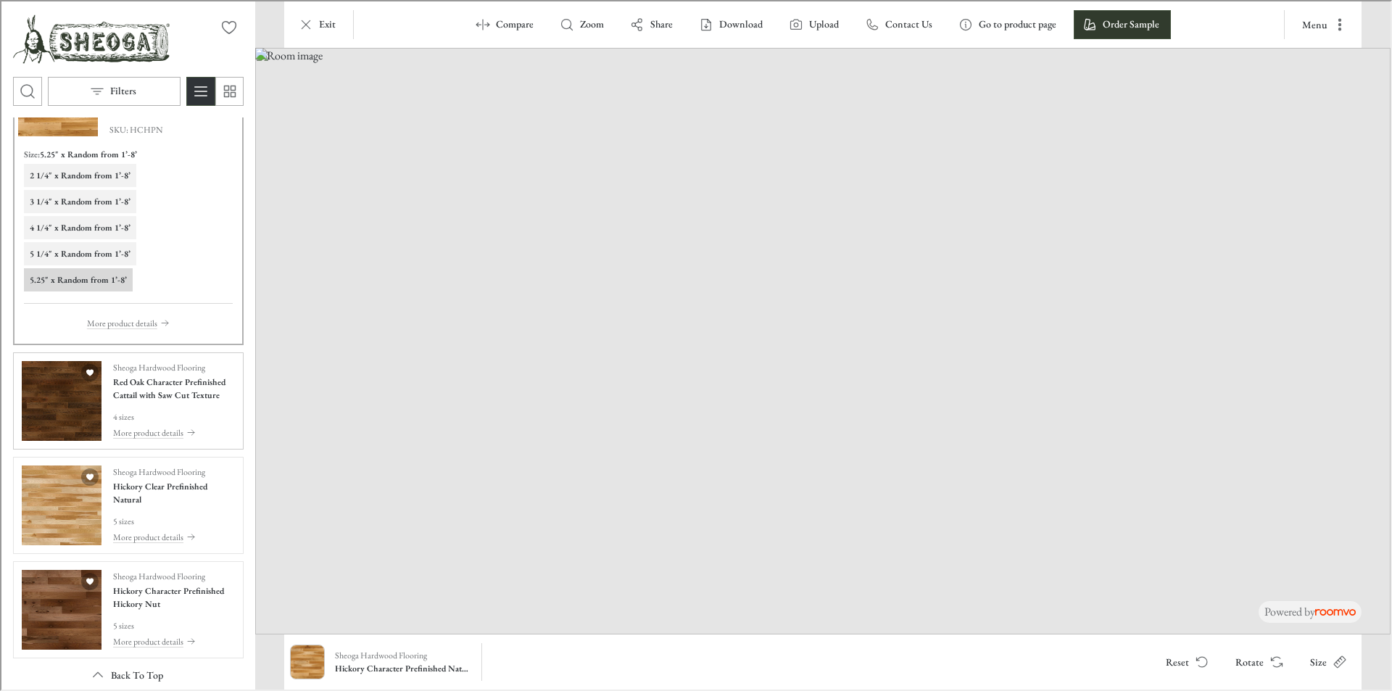
click at [57, 413] on img "See Red Oak Character Prefinished Cattail with Saw Cut Texture in the room" at bounding box center [60, 400] width 80 height 80
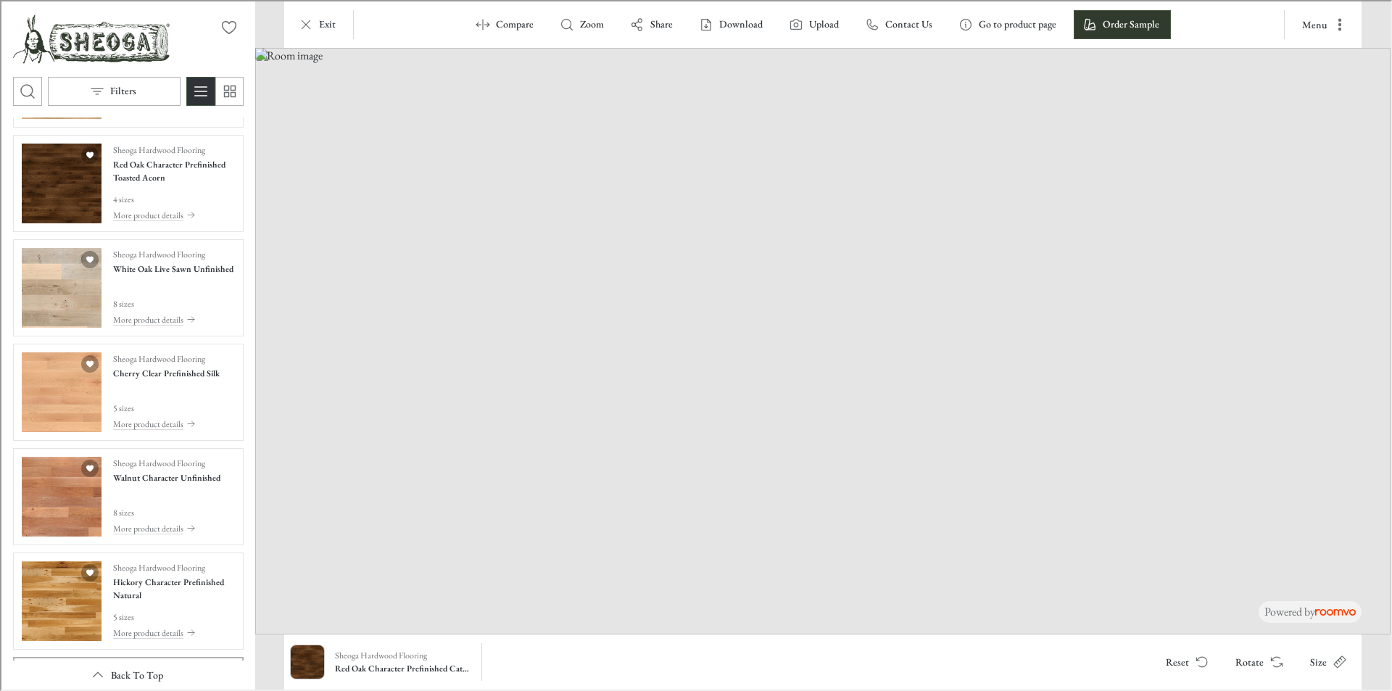
scroll to position [2069, 0]
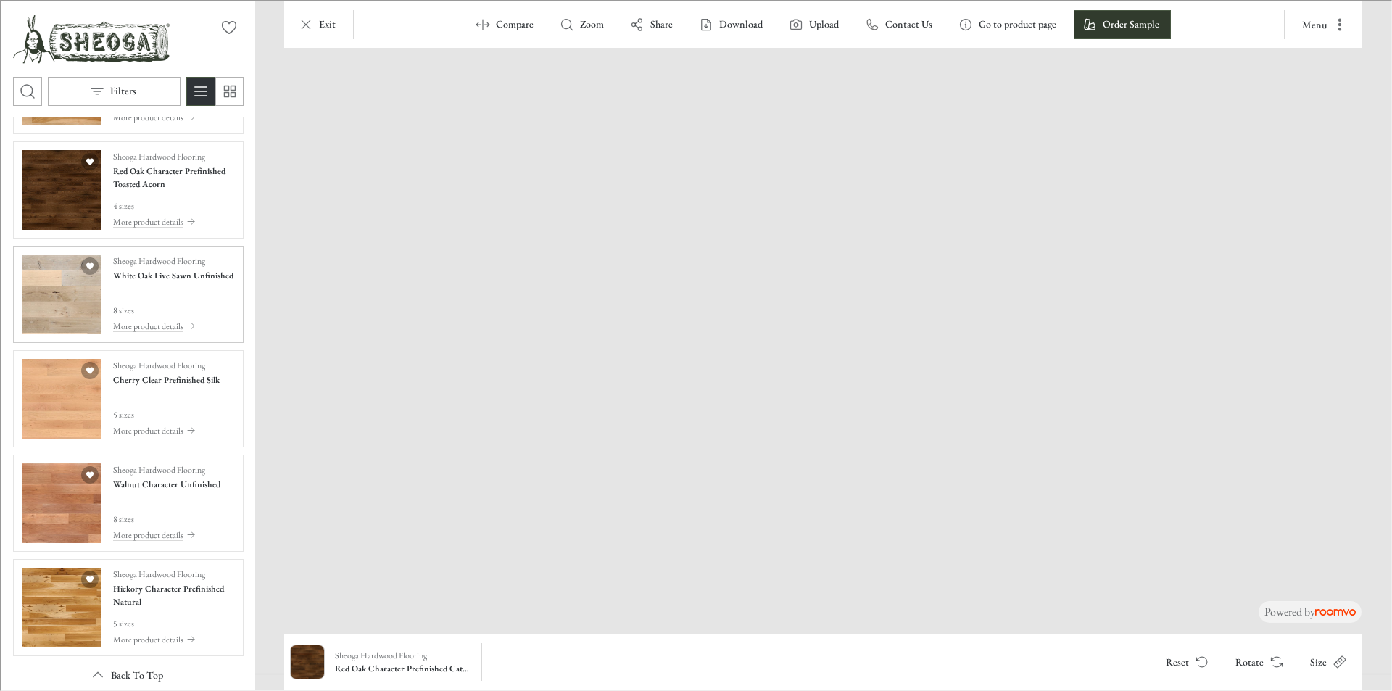
click at [41, 300] on img "See White Oak Live Sawn Unfinished in the room" at bounding box center [60, 293] width 80 height 80
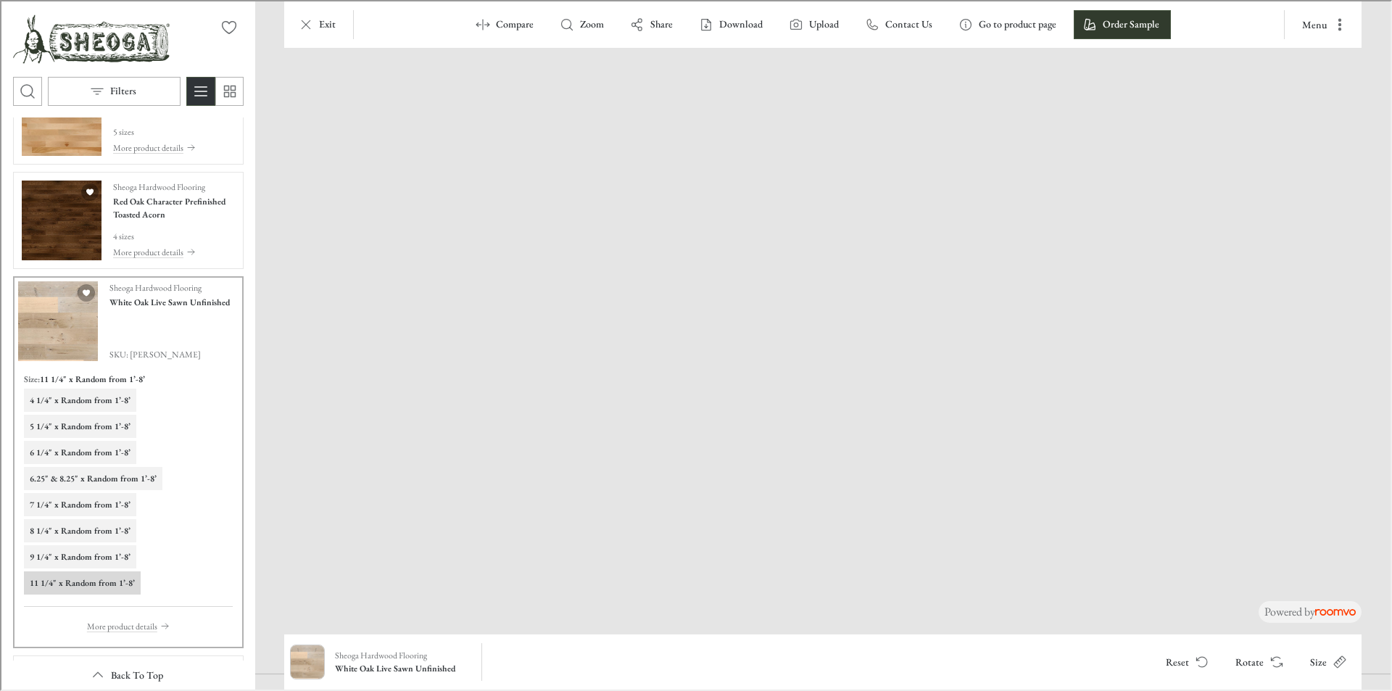
scroll to position [2286, 0]
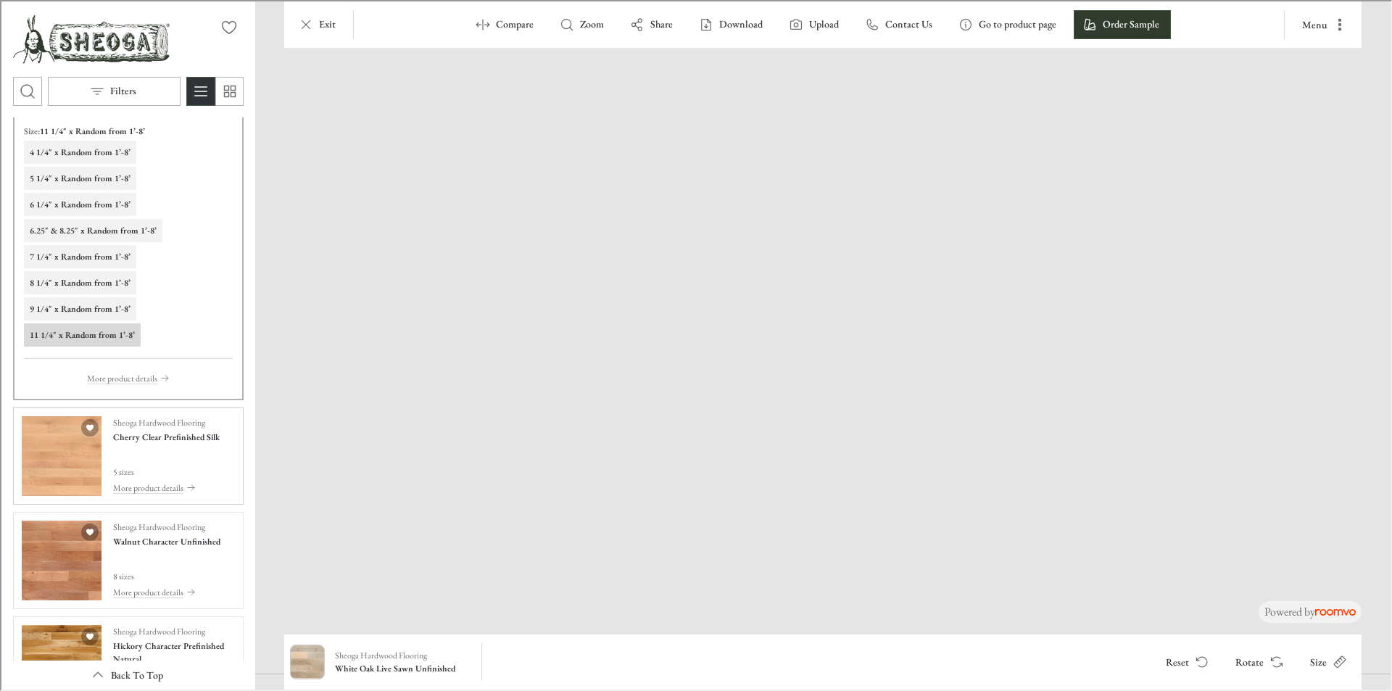
click at [65, 434] on img "See Cherry Clear Prefinished Silk in the room" at bounding box center [60, 455] width 80 height 80
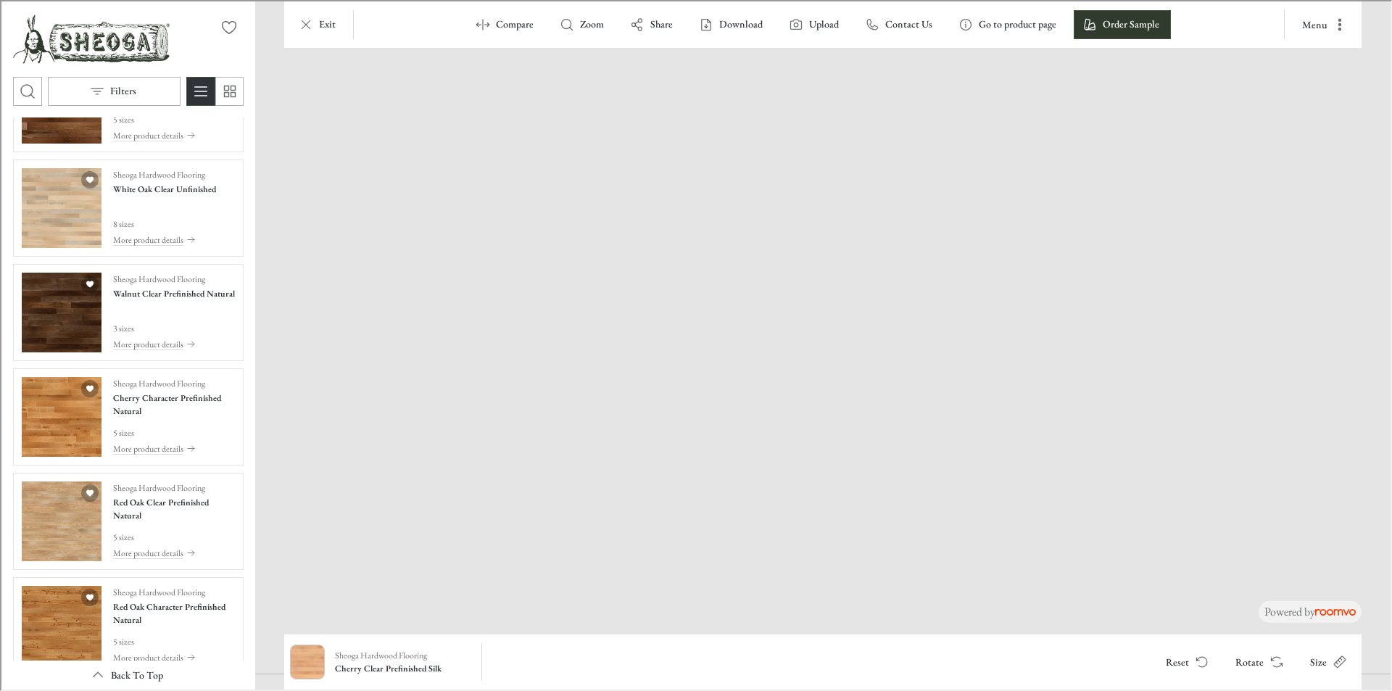
scroll to position [3084, 0]
click at [59, 421] on img "See Cherry Character Prefinished Natural in the room" at bounding box center [60, 414] width 80 height 80
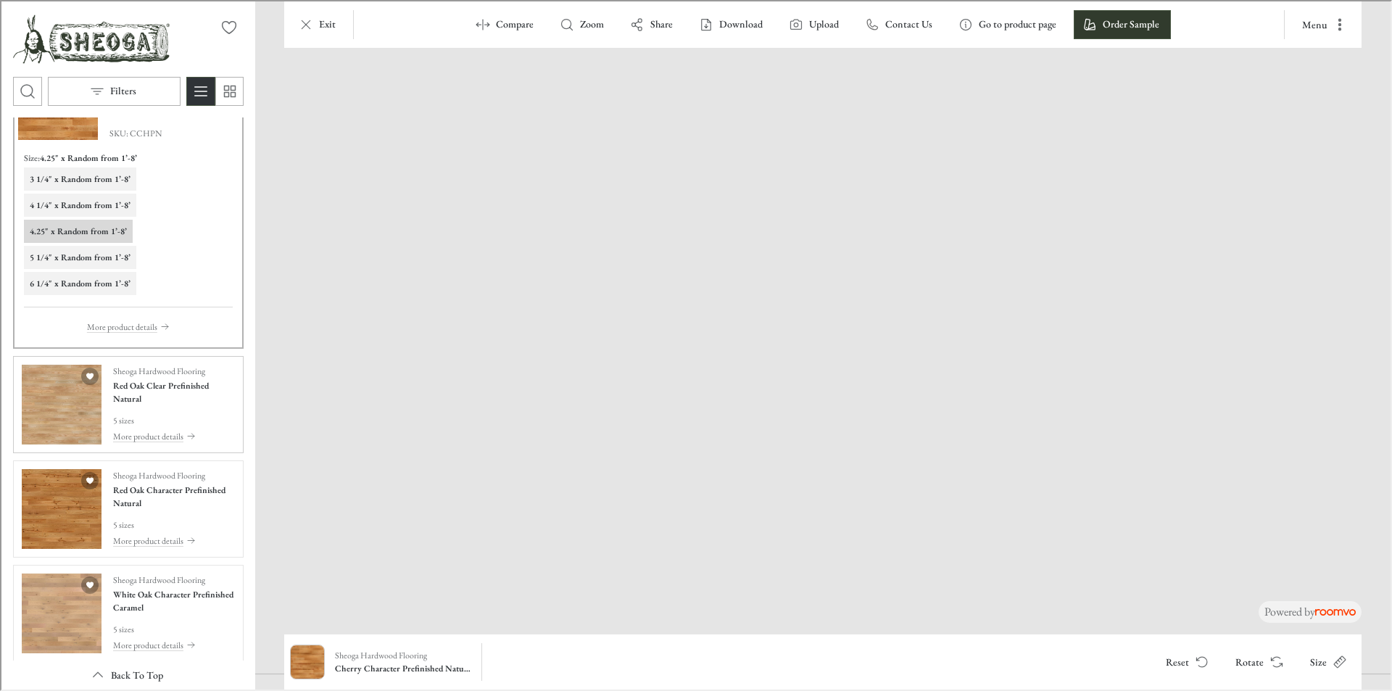
scroll to position [3208, 0]
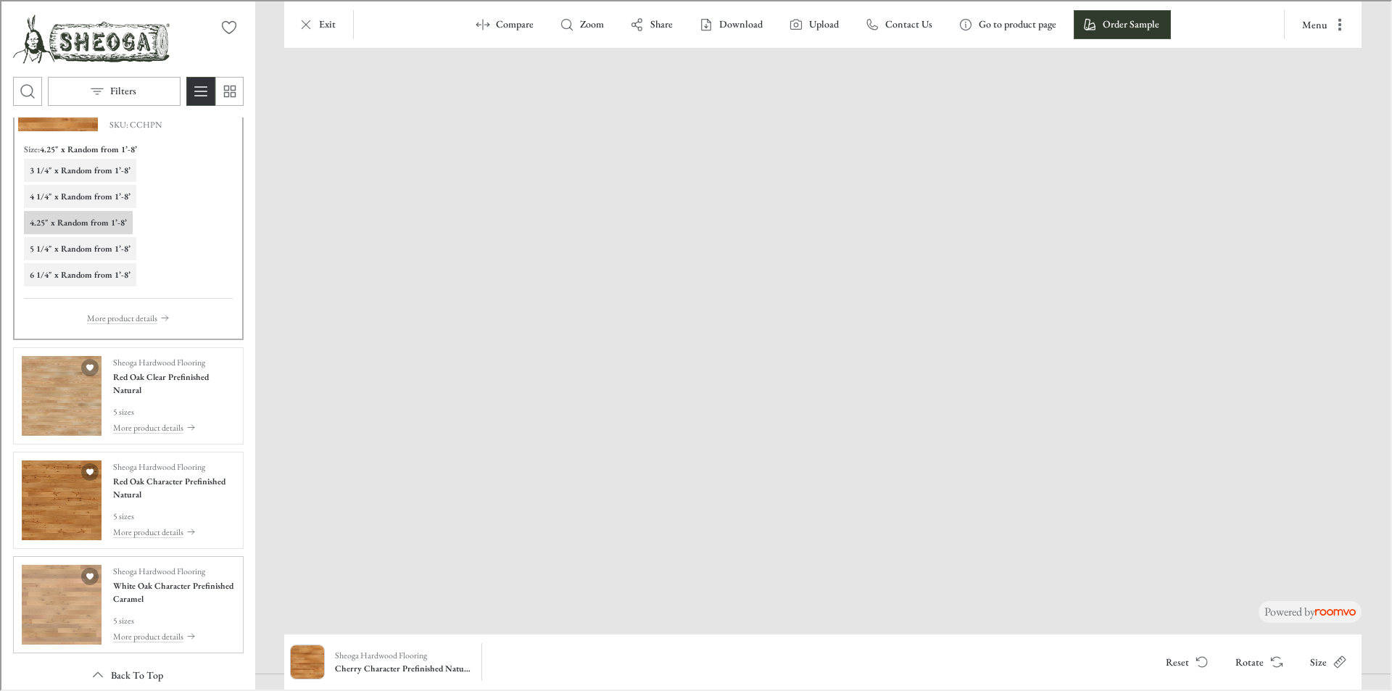
click at [59, 600] on img "See White Oak Character Prefinished Caramel in the room" at bounding box center [60, 603] width 80 height 80
